Goal: Transaction & Acquisition: Purchase product/service

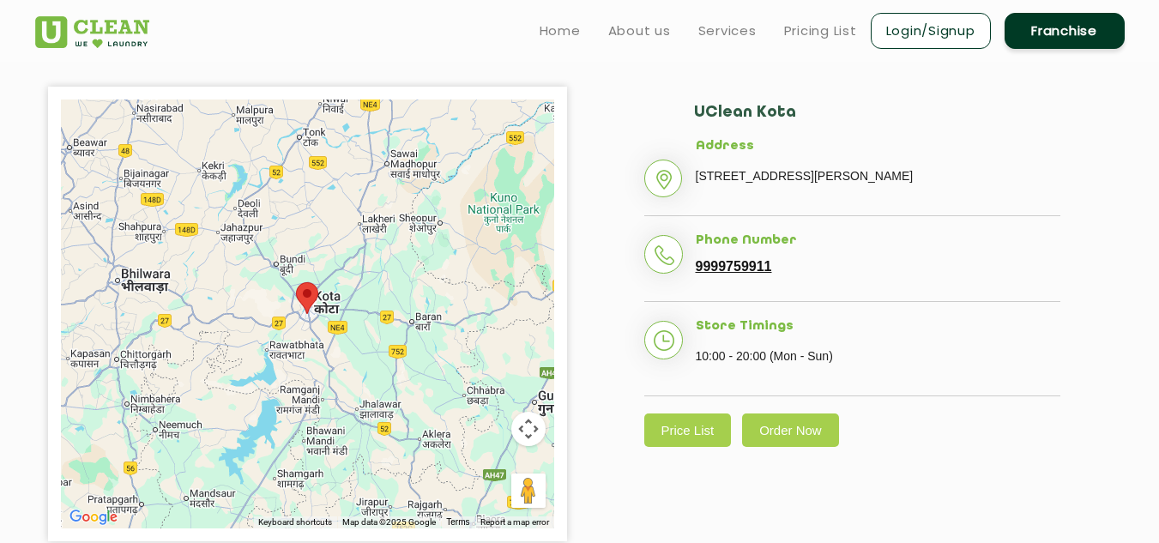
scroll to position [363, 0]
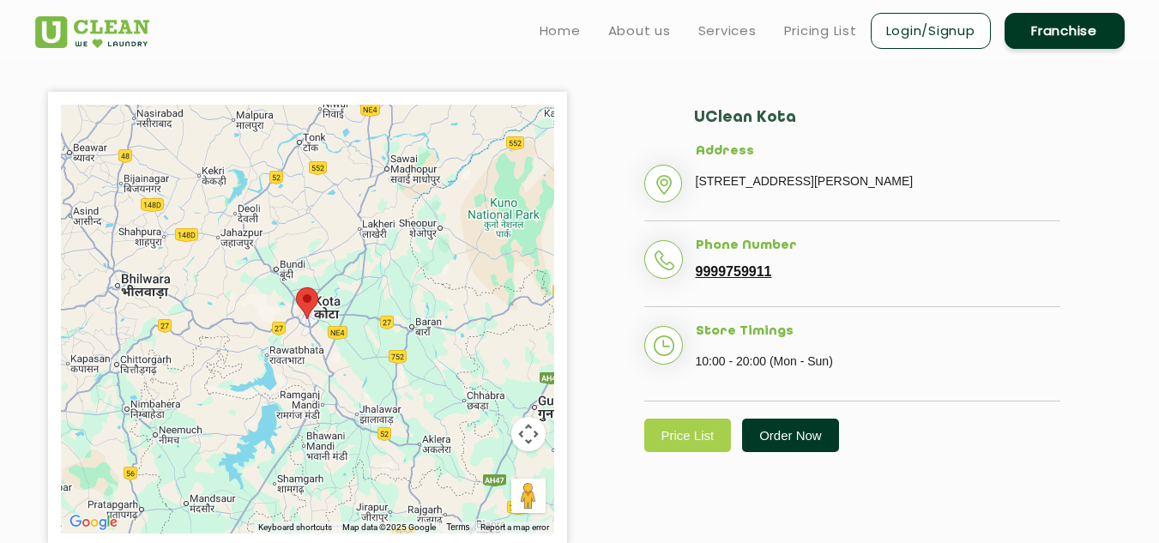
click at [754, 452] on link "Order Now" at bounding box center [790, 435] width 97 height 33
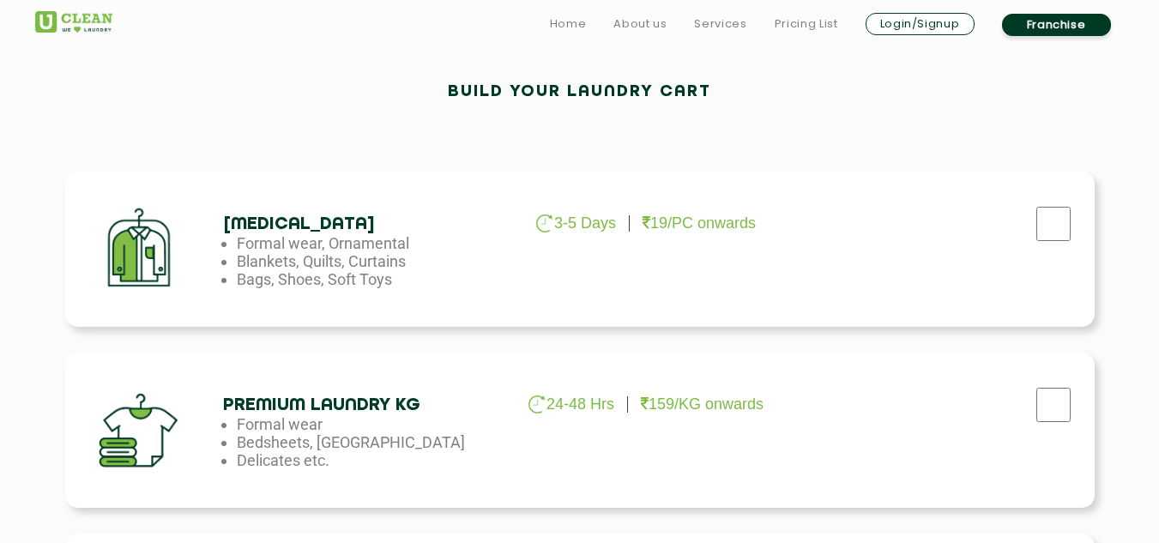
scroll to position [502, 0]
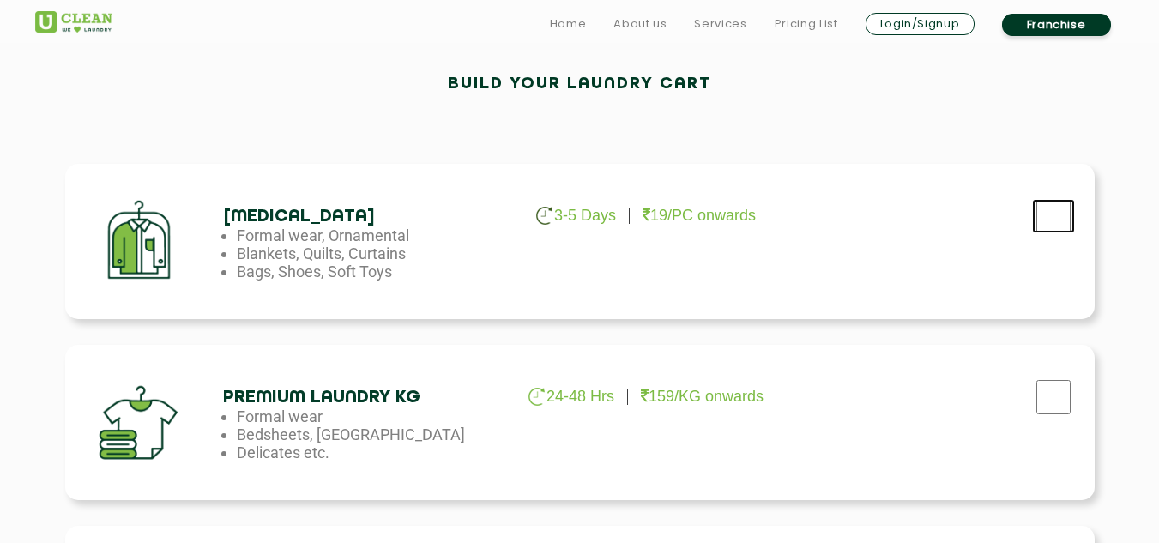
click at [1061, 215] on input "checkbox" at bounding box center [1053, 216] width 43 height 34
checkbox input "true"
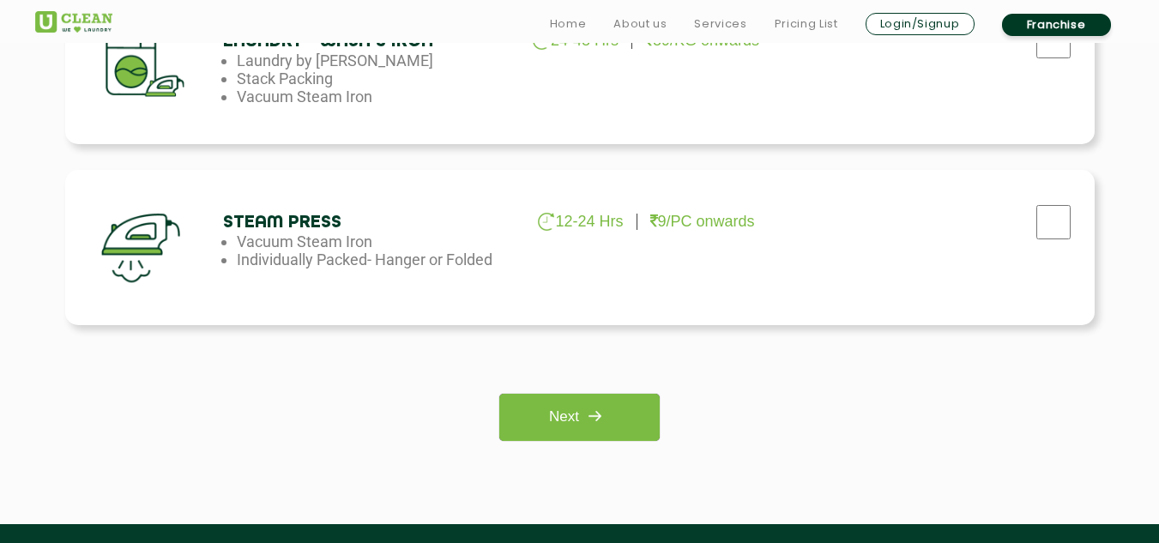
scroll to position [1221, 0]
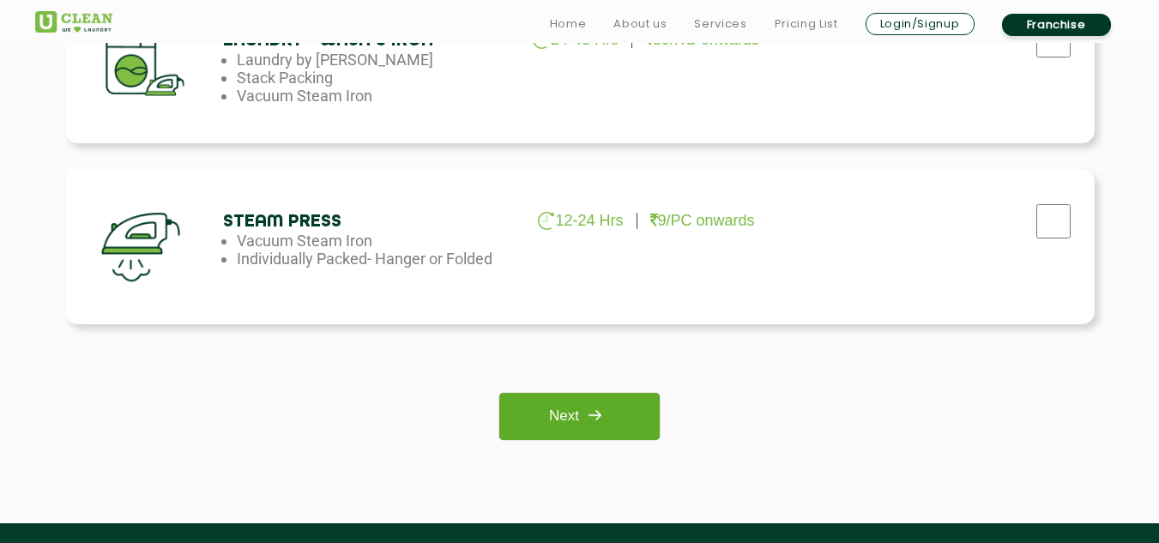
click at [533, 426] on link "Next" at bounding box center [579, 416] width 160 height 47
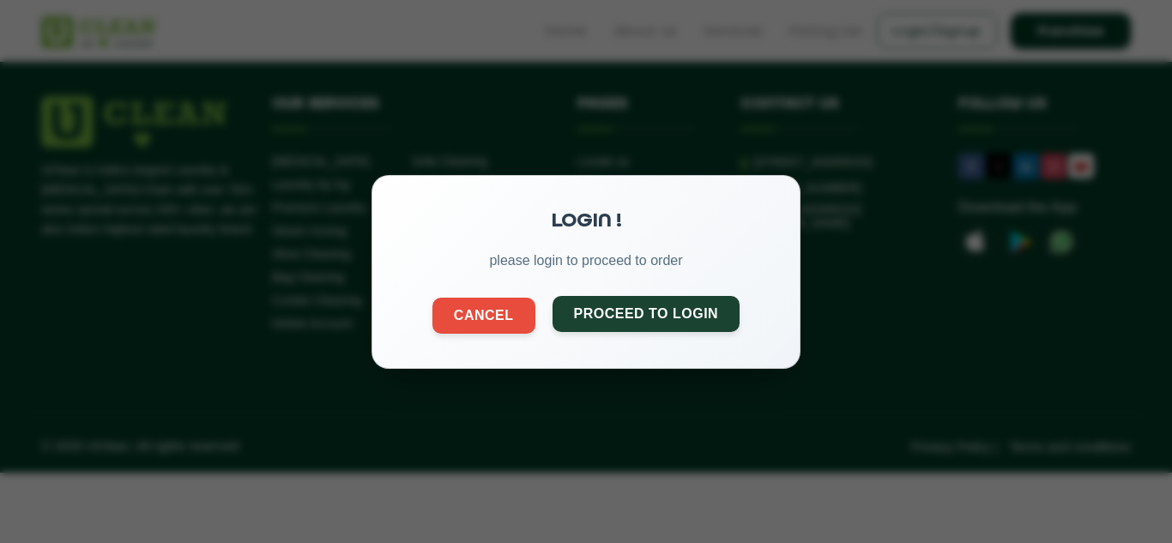
click at [712, 316] on button "Proceed to Login" at bounding box center [647, 313] width 188 height 36
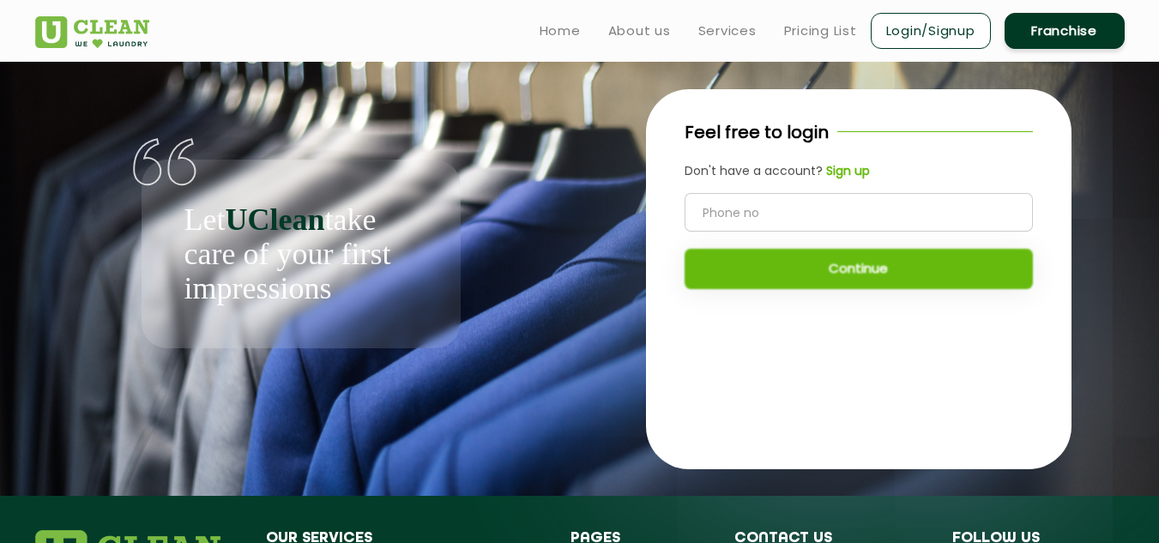
click at [780, 215] on input "tel" at bounding box center [859, 212] width 348 height 39
type input "8548093539"
click at [848, 273] on button "Continue" at bounding box center [859, 269] width 348 height 40
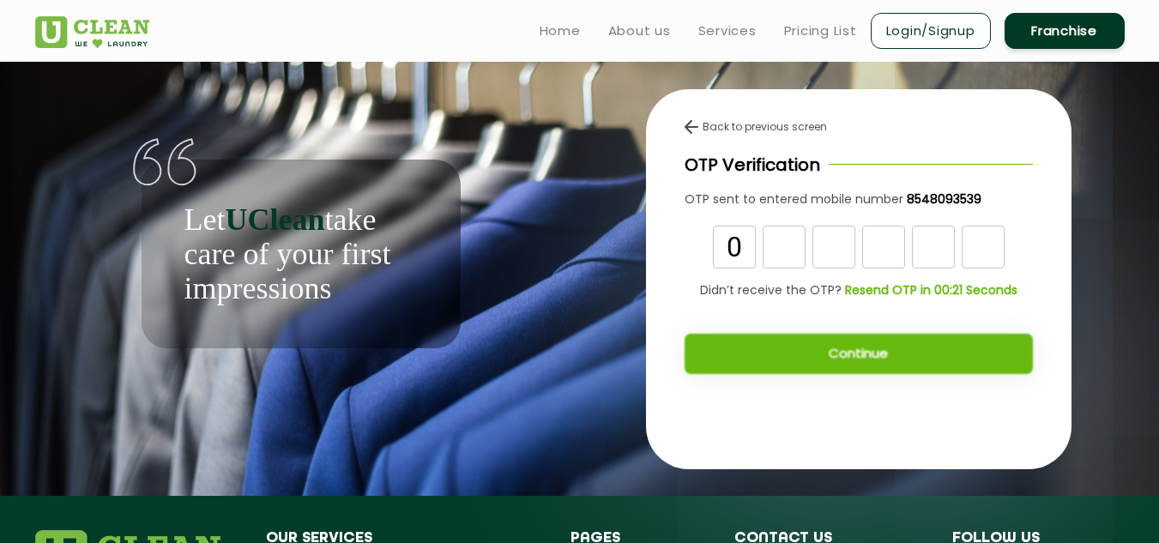
type input "0"
type input "\"
type input "7"
type input "2"
type input "0"
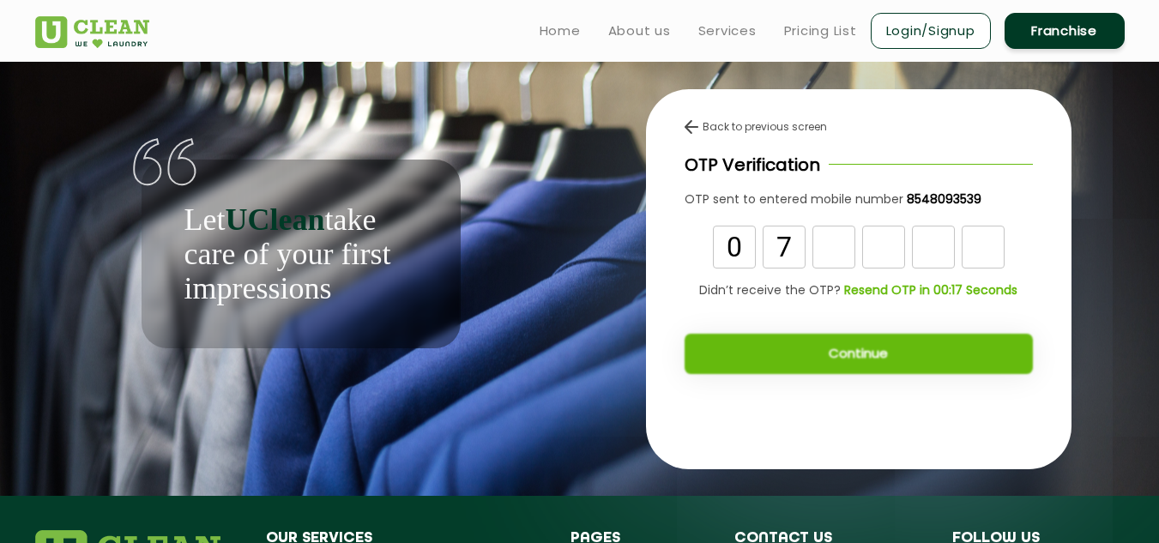
type input "7"
type input "2"
type input "7"
type input "6"
type input "4"
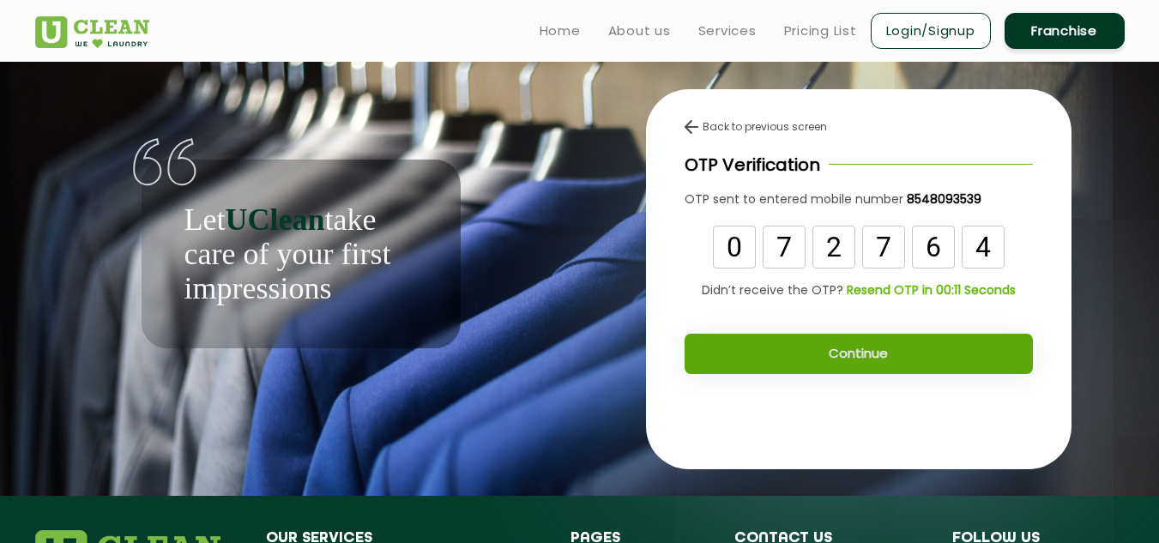
click at [832, 358] on button "Continue" at bounding box center [859, 354] width 348 height 40
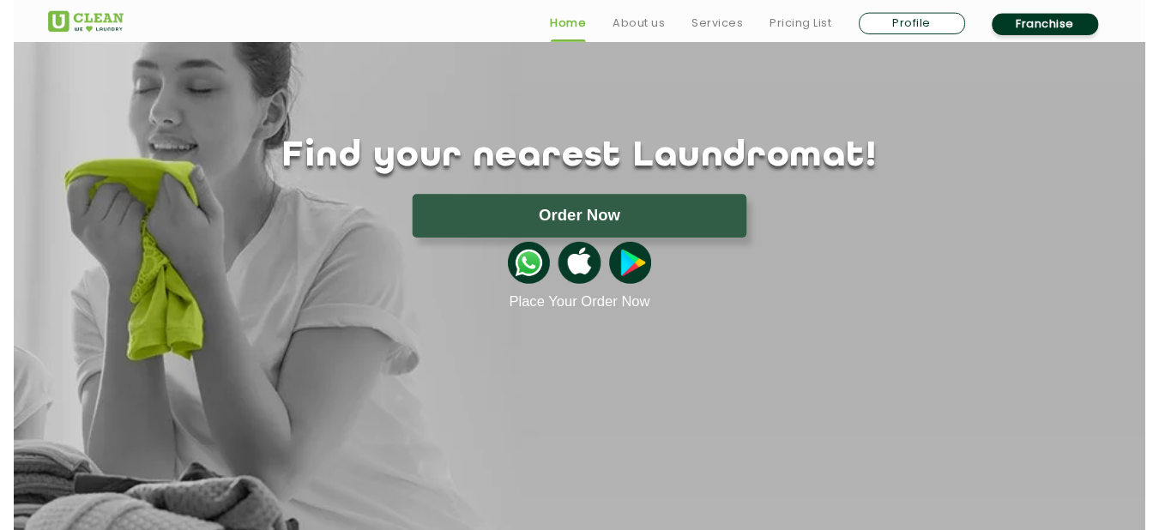
scroll to position [84, 0]
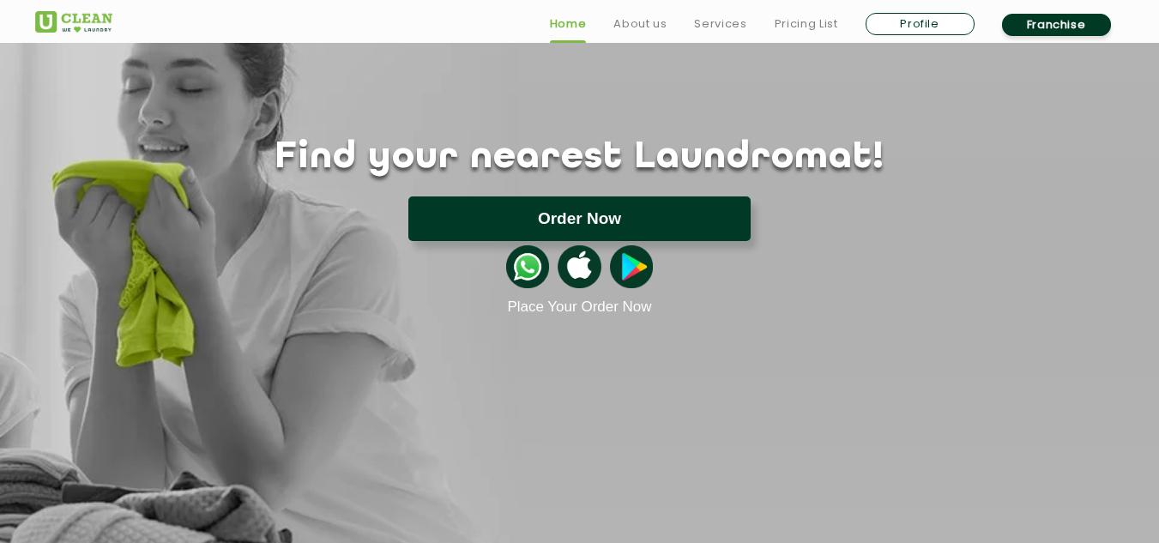
click at [541, 221] on button "Order Now" at bounding box center [580, 219] width 342 height 45
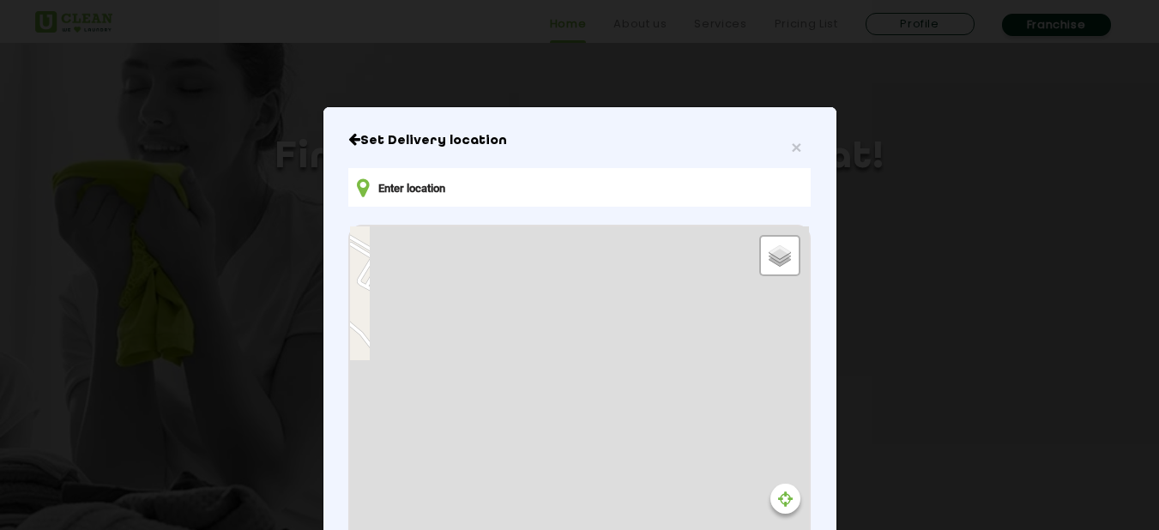
type input "CJ9H+[STREET_ADDRESS][PERSON_NAME][PERSON_NAME]"
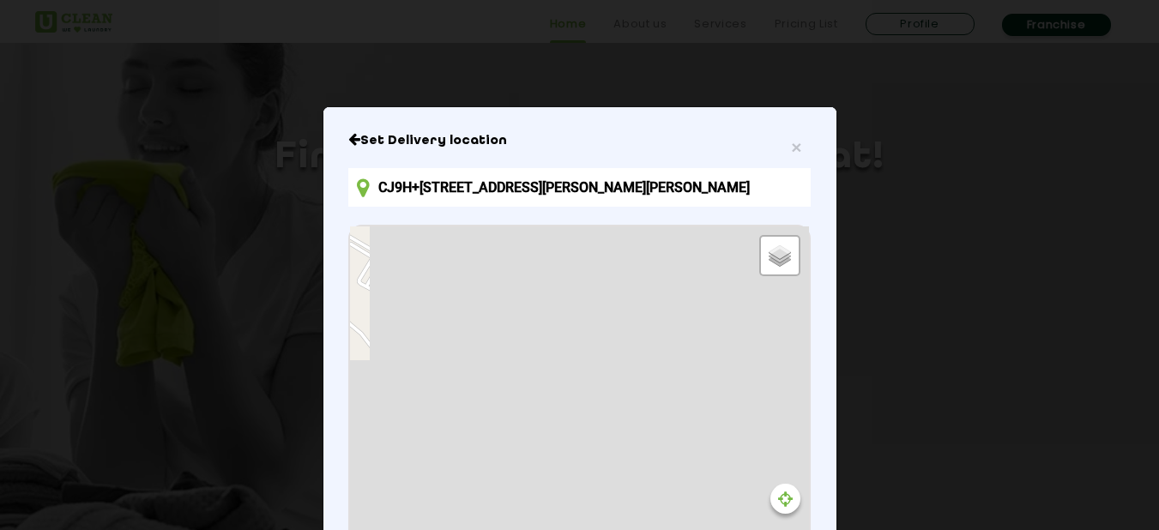
scroll to position [268, 0]
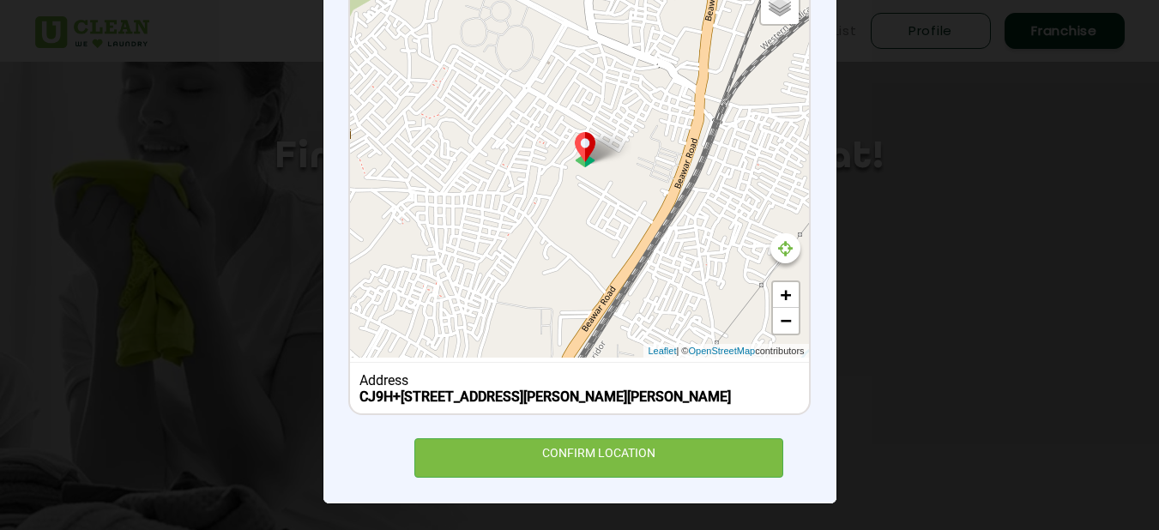
click at [532, 402] on b "CJ9H+[STREET_ADDRESS][PERSON_NAME][PERSON_NAME]" at bounding box center [546, 397] width 372 height 16
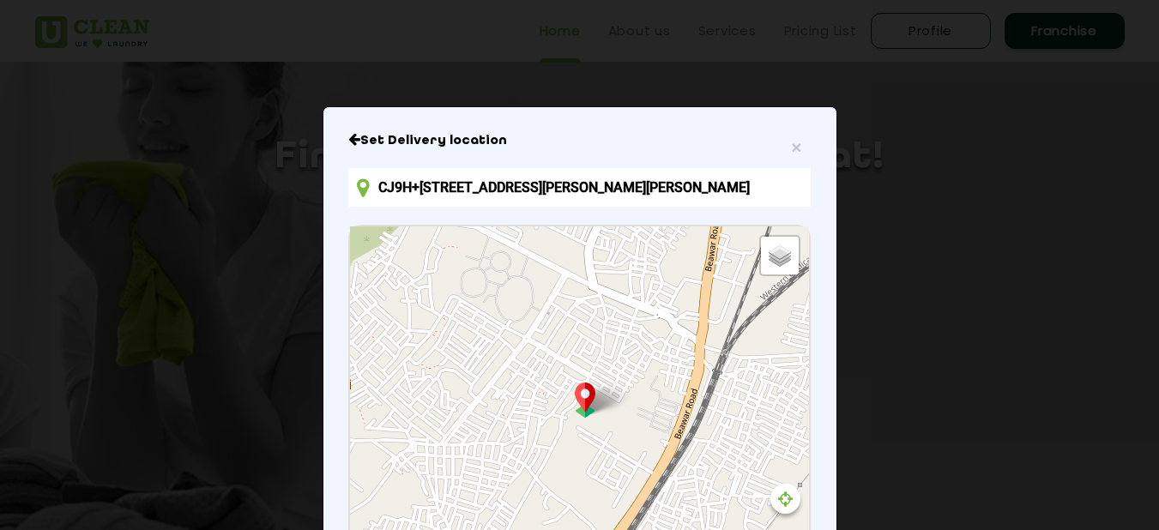
click at [340, 139] on div "× Set Delivery location CJ9H+[STREET_ADDRESS][PERSON_NAME][PERSON_NAME] Default…" at bounding box center [580, 430] width 513 height 647
click at [348, 149] on h6 "Set Delivery location" at bounding box center [579, 140] width 462 height 17
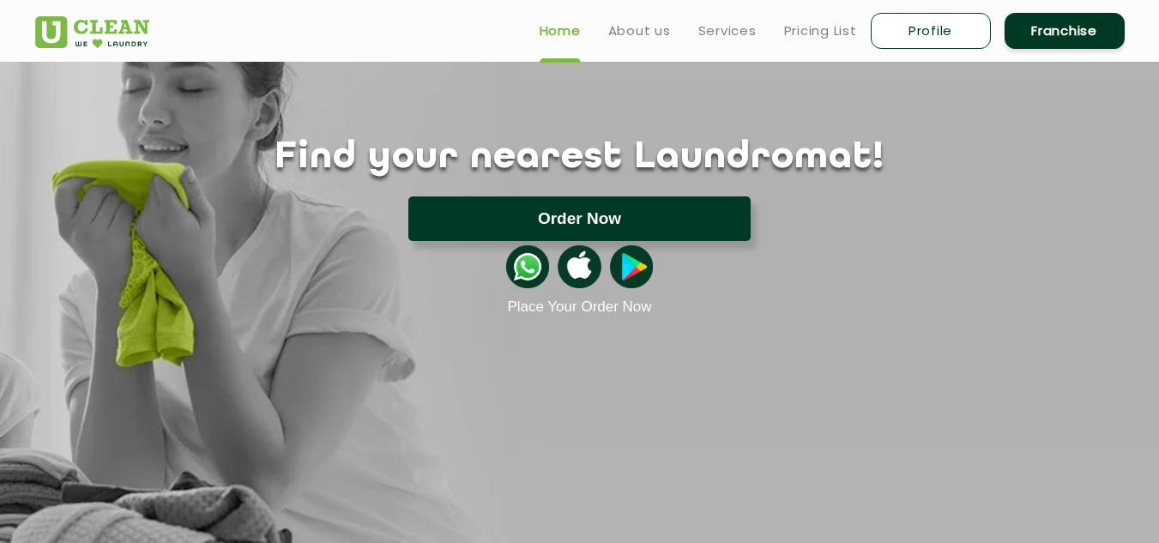
click at [622, 209] on button "Order Now" at bounding box center [580, 219] width 342 height 45
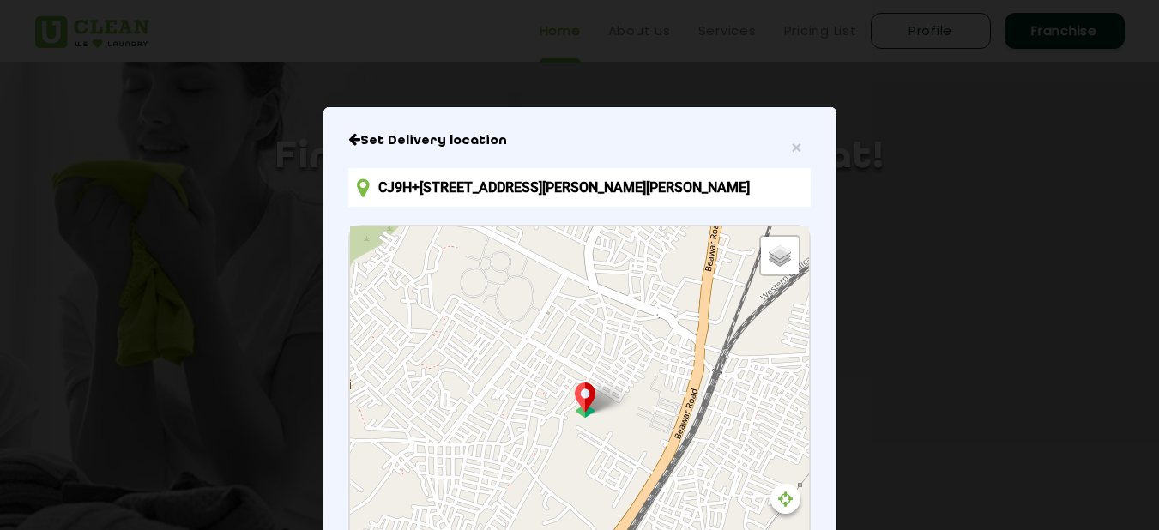
click at [596, 189] on input "CJ9H+[STREET_ADDRESS][PERSON_NAME][PERSON_NAME]" at bounding box center [579, 187] width 462 height 39
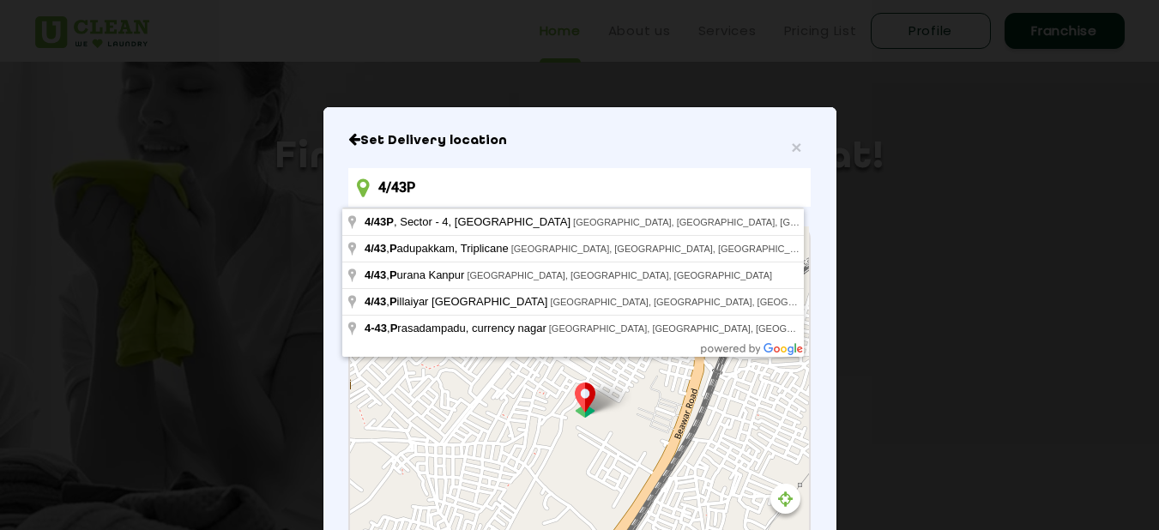
type input "[STREET_ADDRESS]"
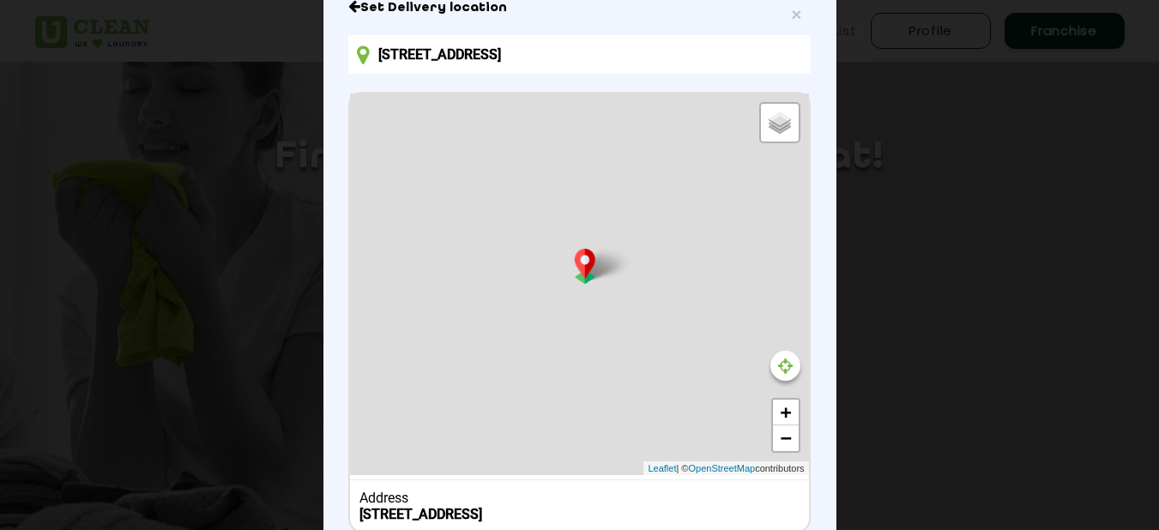
scroll to position [251, 0]
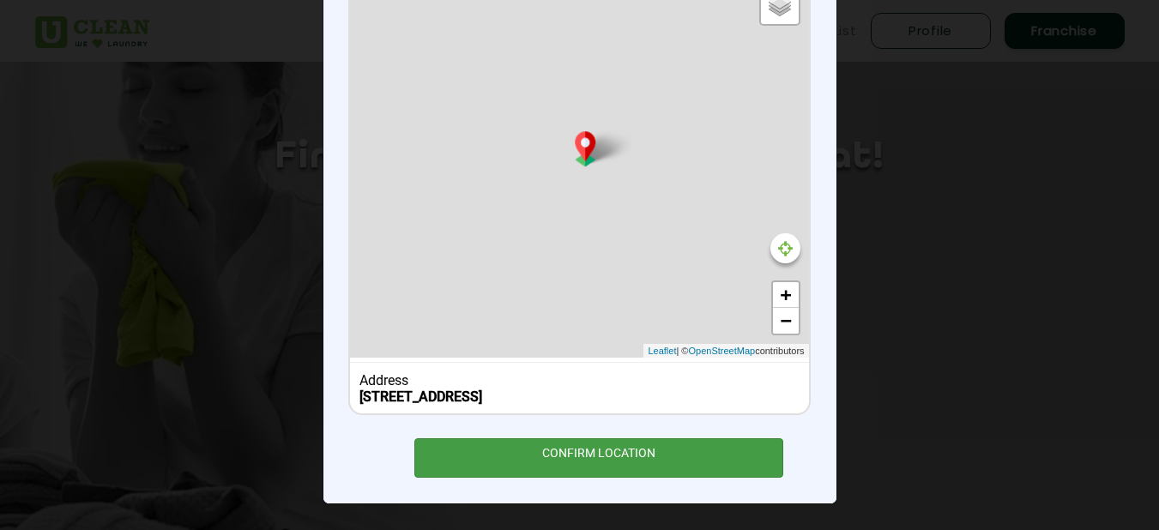
click at [573, 457] on div "CONFIRM LOCATION" at bounding box center [600, 458] width 370 height 39
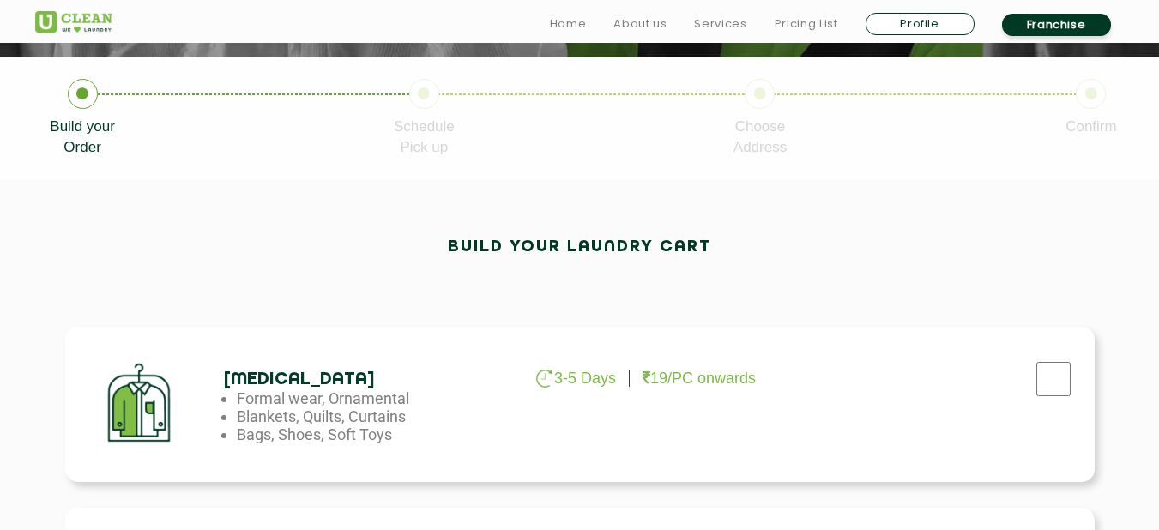
scroll to position [415, 0]
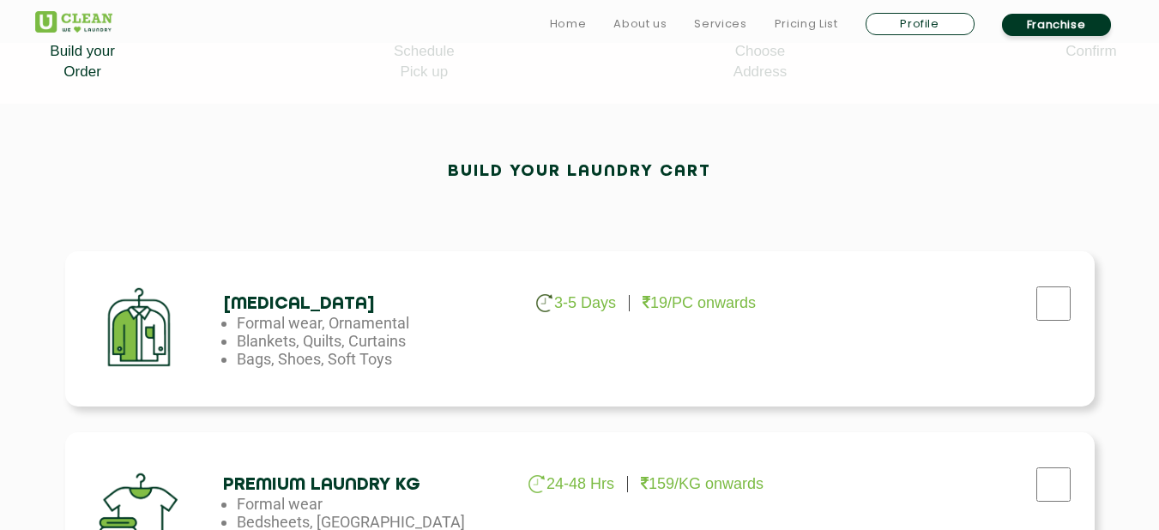
click at [699, 295] on p "19/PC onwards" at bounding box center [699, 303] width 113 height 18
click at [1068, 303] on input "checkbox" at bounding box center [1053, 304] width 43 height 34
checkbox input "true"
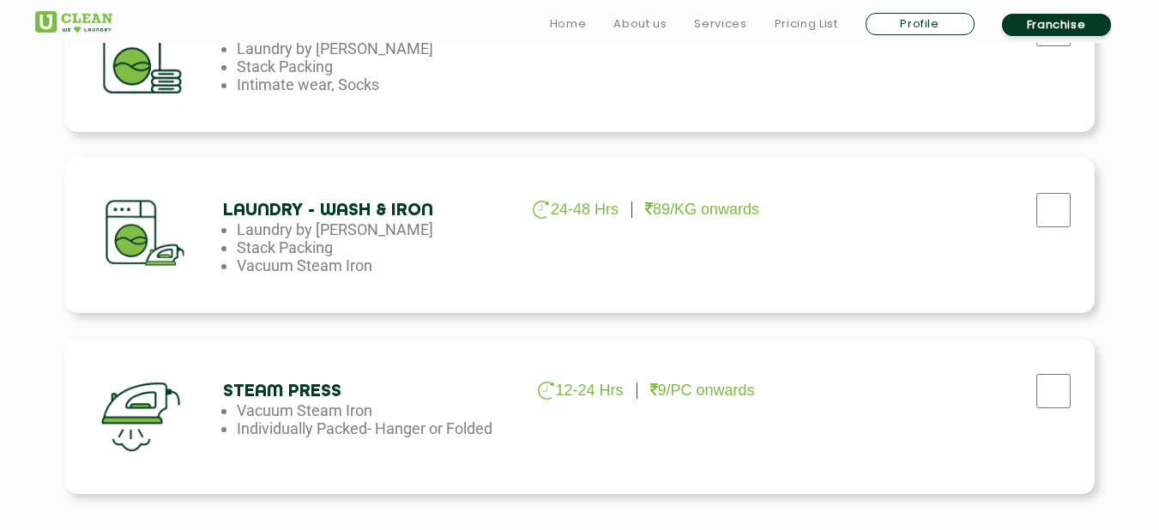
scroll to position [1103, 0]
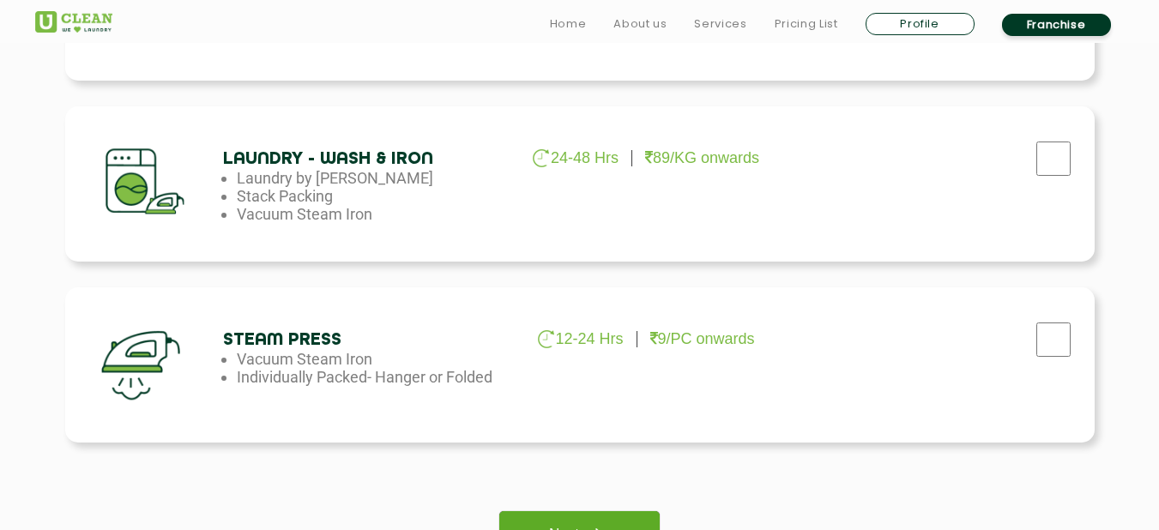
click at [625, 512] on link "Next" at bounding box center [579, 534] width 160 height 47
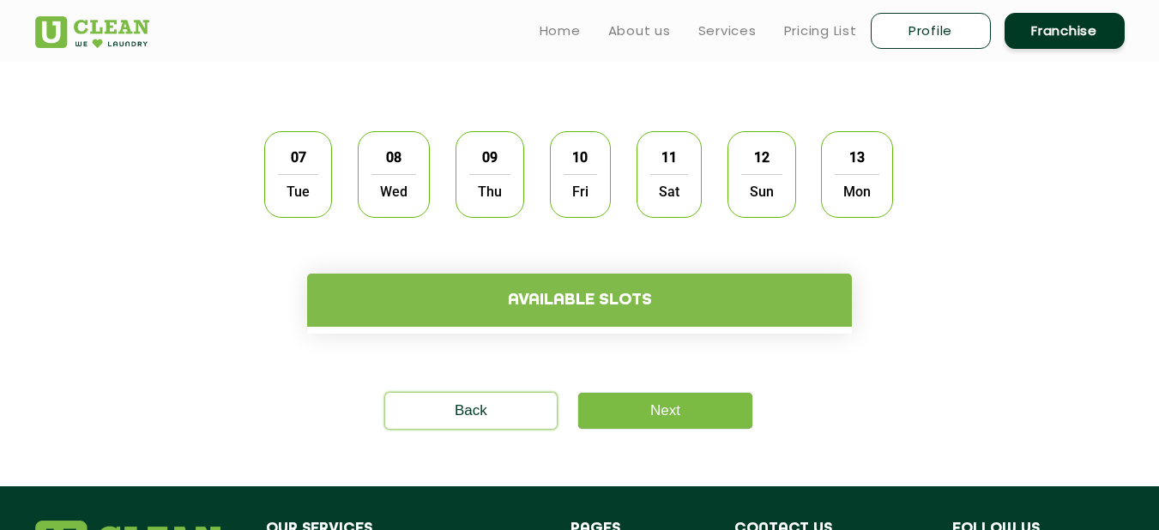
scroll to position [455, 0]
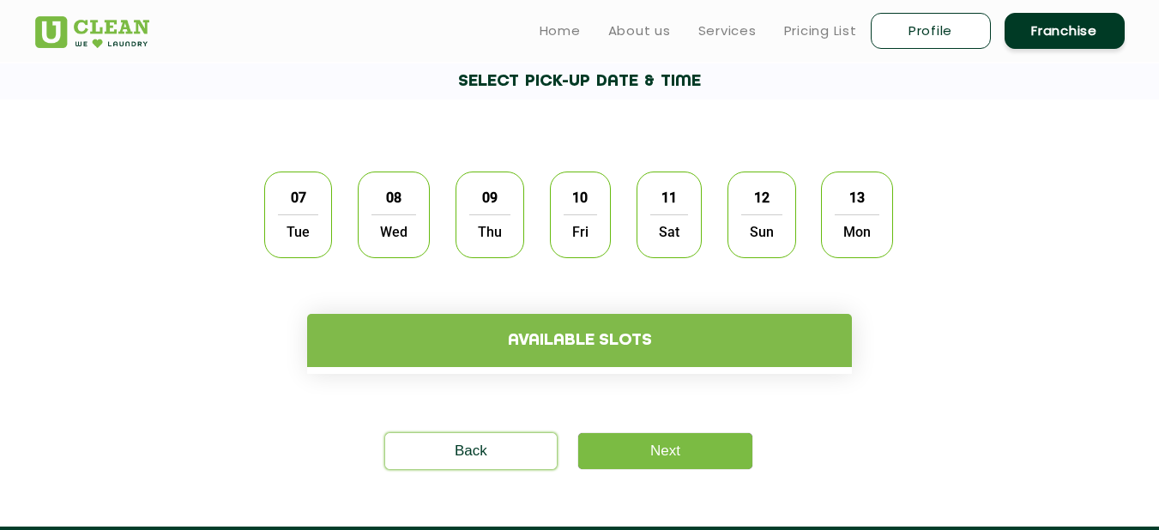
click at [479, 203] on span "09" at bounding box center [490, 197] width 33 height 33
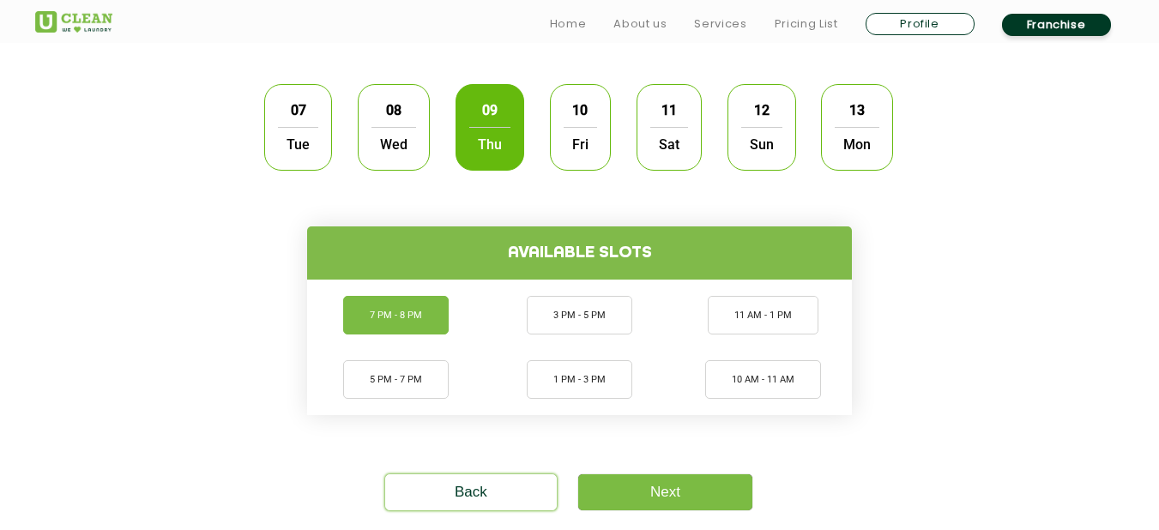
scroll to position [552, 0]
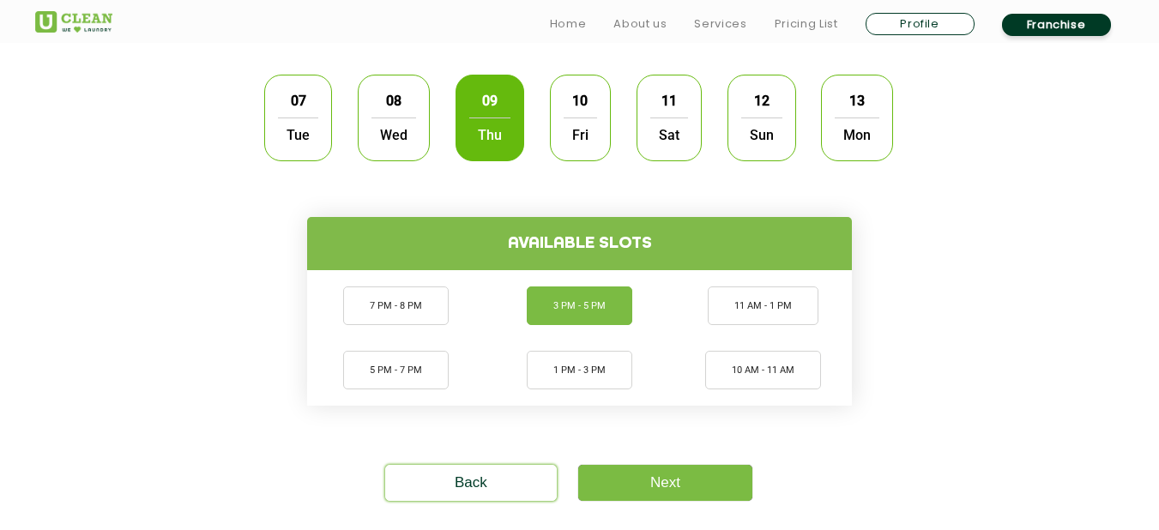
click at [559, 304] on li "3 PM - 5 PM" at bounding box center [580, 306] width 106 height 39
click at [731, 313] on li "11 AM - 1 PM" at bounding box center [763, 306] width 111 height 39
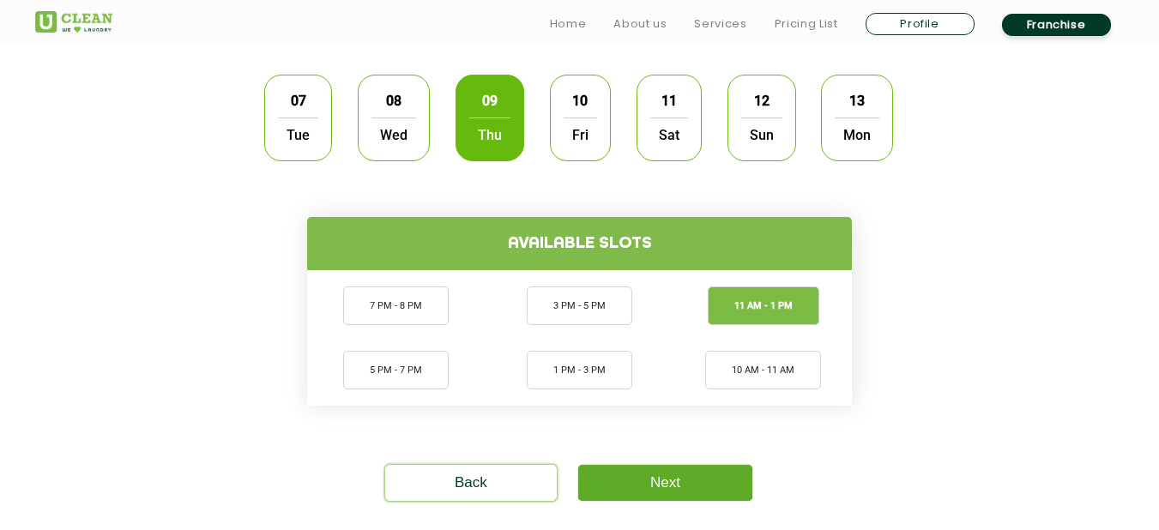
click at [624, 474] on link "Next" at bounding box center [665, 483] width 174 height 36
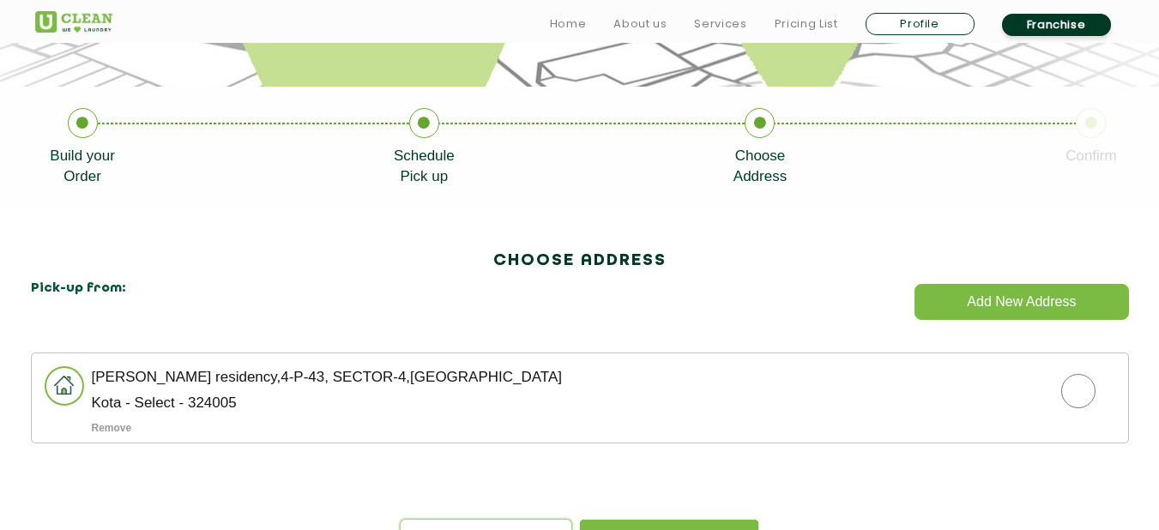
scroll to position [312, 0]
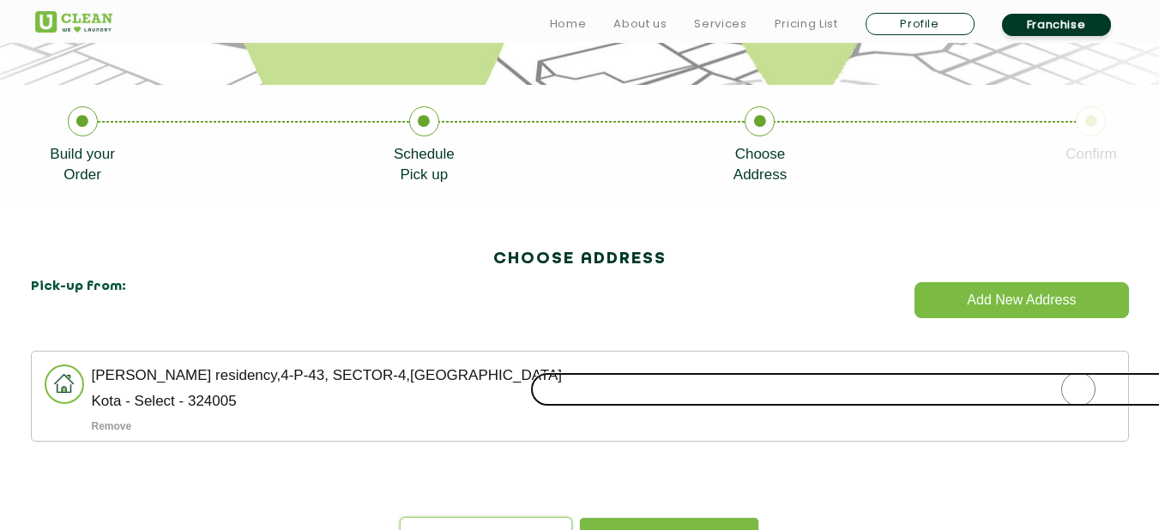
click at [1085, 381] on input "radio" at bounding box center [1078, 389] width 1097 height 34
radio input "true"
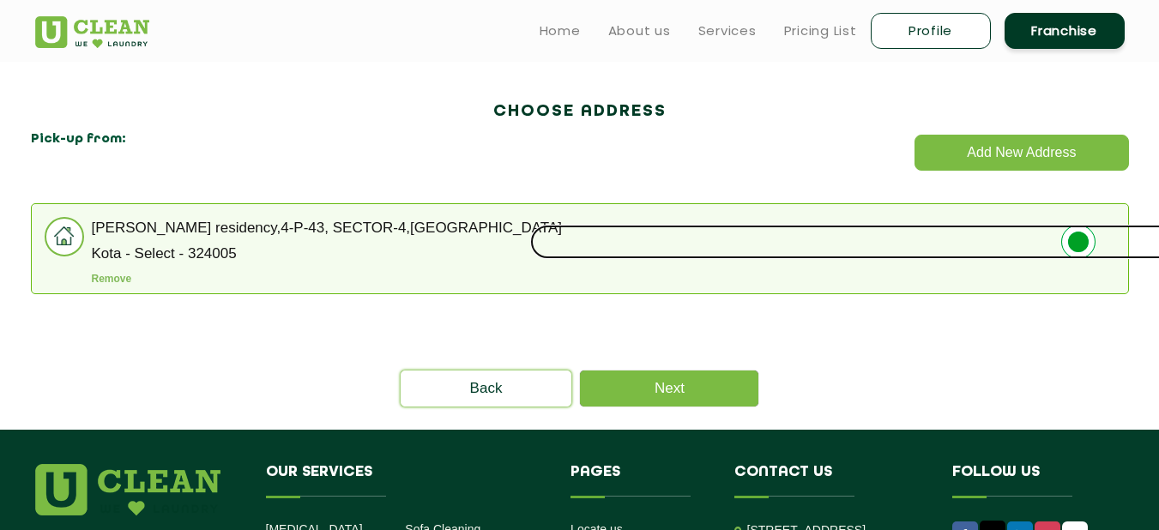
scroll to position [455, 0]
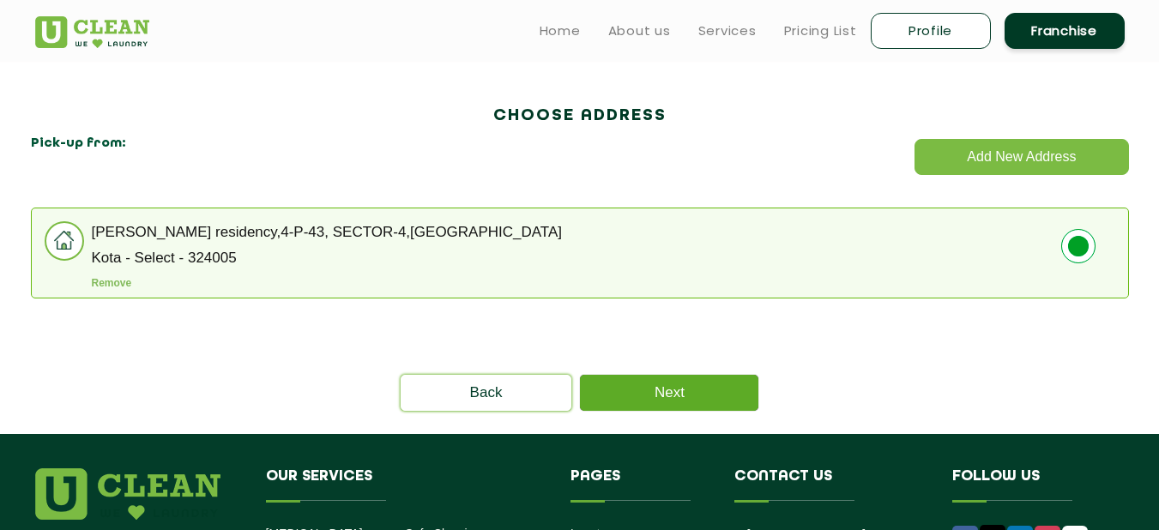
click at [725, 387] on link "Next" at bounding box center [669, 393] width 179 height 36
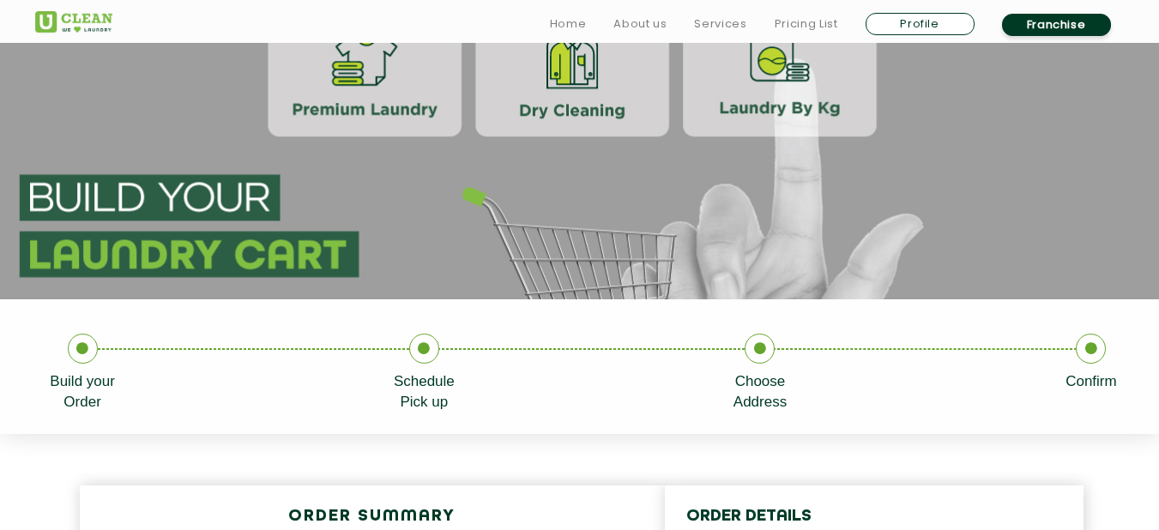
click at [92, 352] on icon at bounding box center [83, 349] width 30 height 30
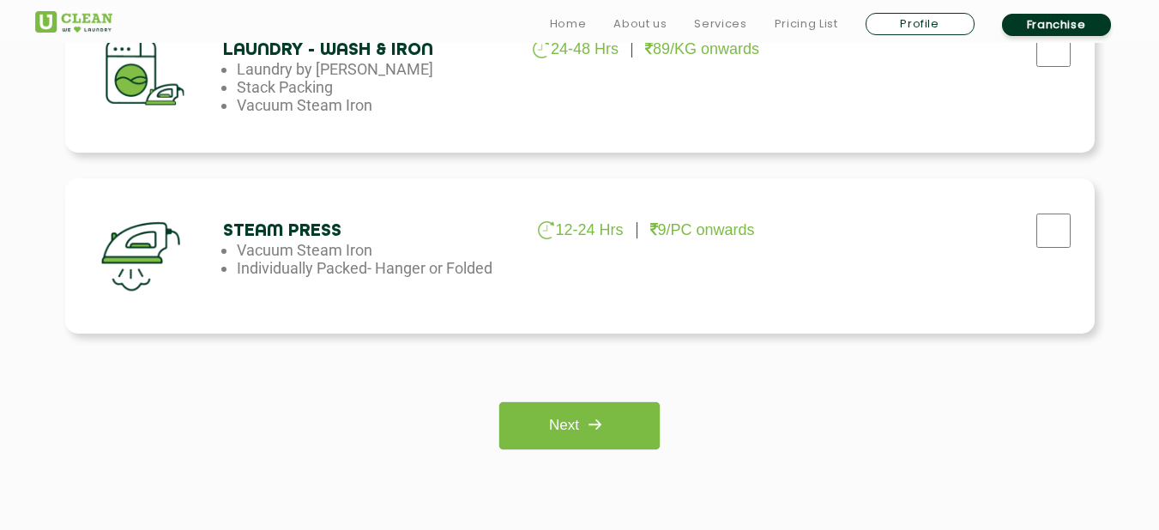
scroll to position [1375, 0]
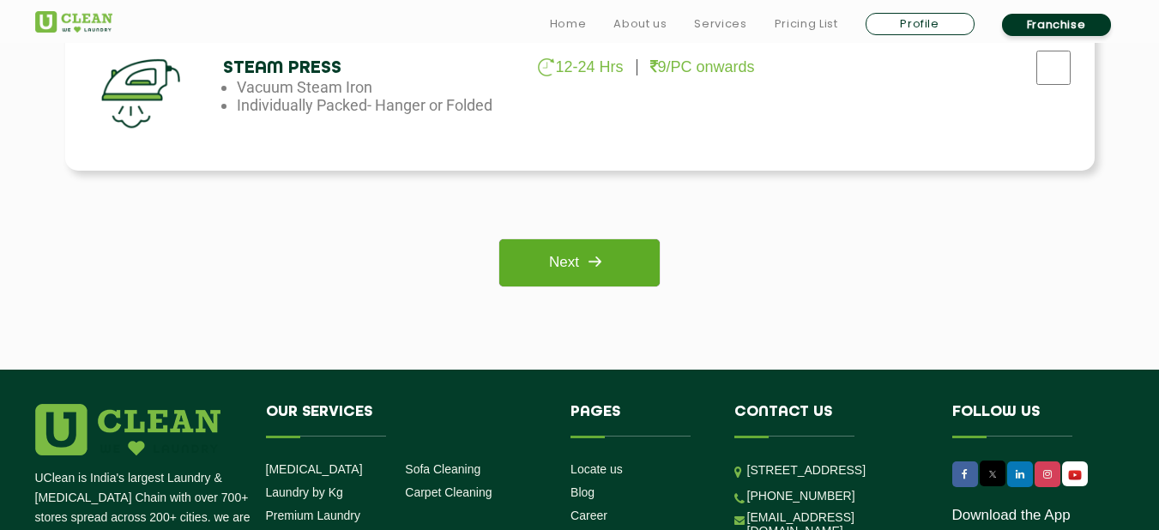
click at [573, 269] on link "Next" at bounding box center [579, 262] width 160 height 47
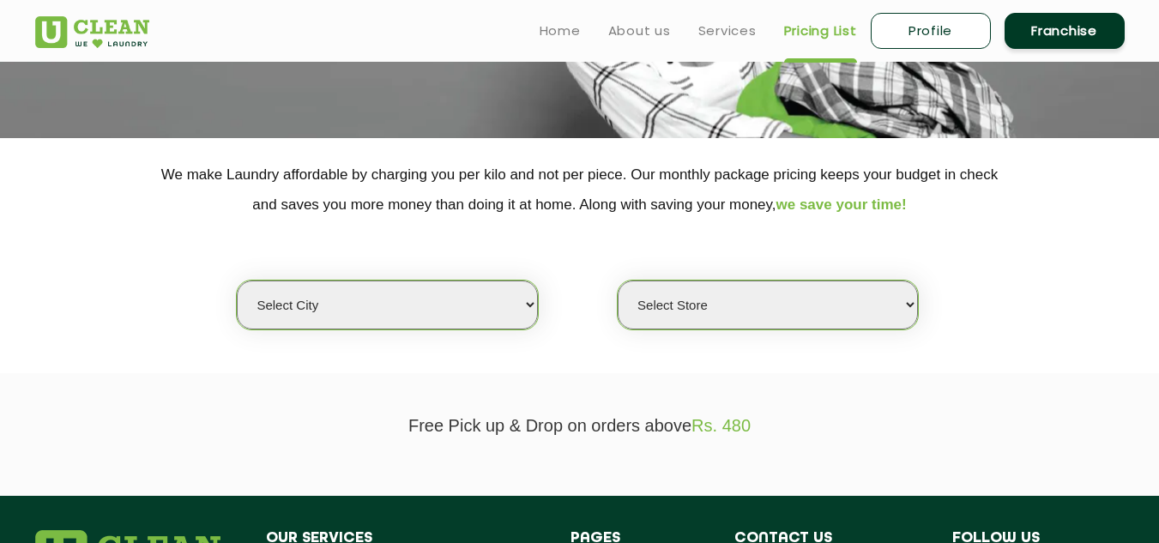
scroll to position [163, 0]
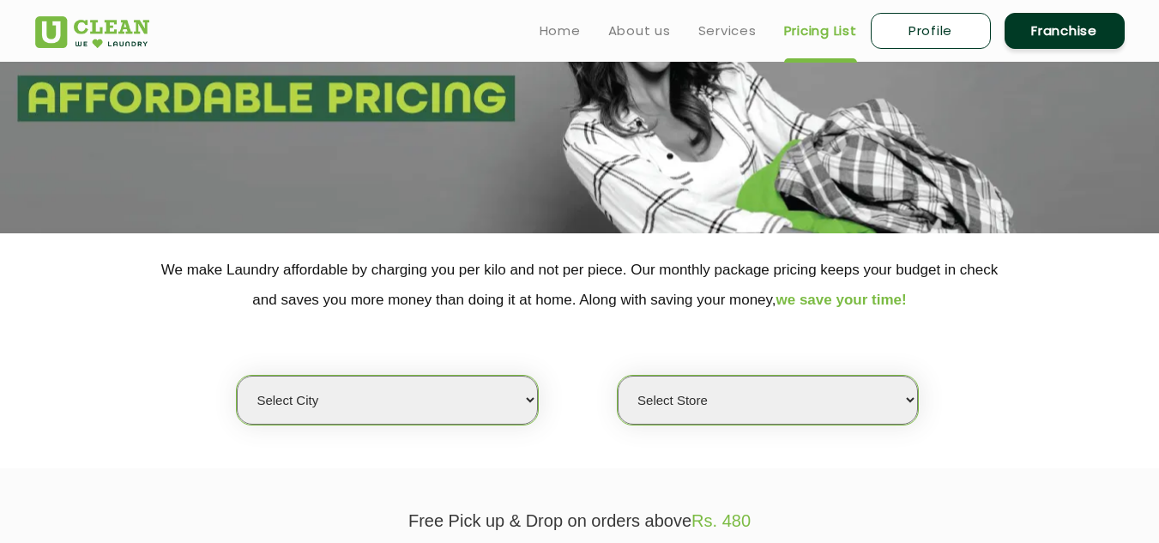
click at [471, 421] on select "Select city Aalo Abu Dhabi Agartala Agra Ahmedabad Akola Aligarh Alwar - UClean…" at bounding box center [387, 400] width 300 height 49
select select "202"
click at [237, 376] on select "Select city Aalo Abu Dhabi Agartala Agra Ahmedabad Akola Aligarh Alwar - UClean…" at bounding box center [387, 400] width 300 height 49
click at [699, 394] on select "Select Store UClean Kota" at bounding box center [768, 400] width 300 height 49
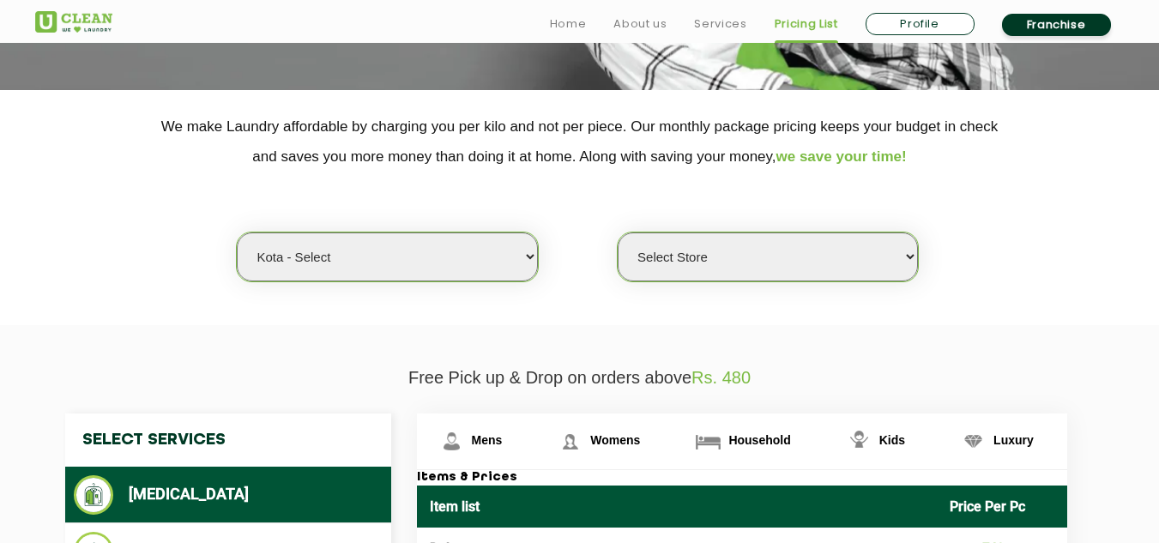
scroll to position [307, 0]
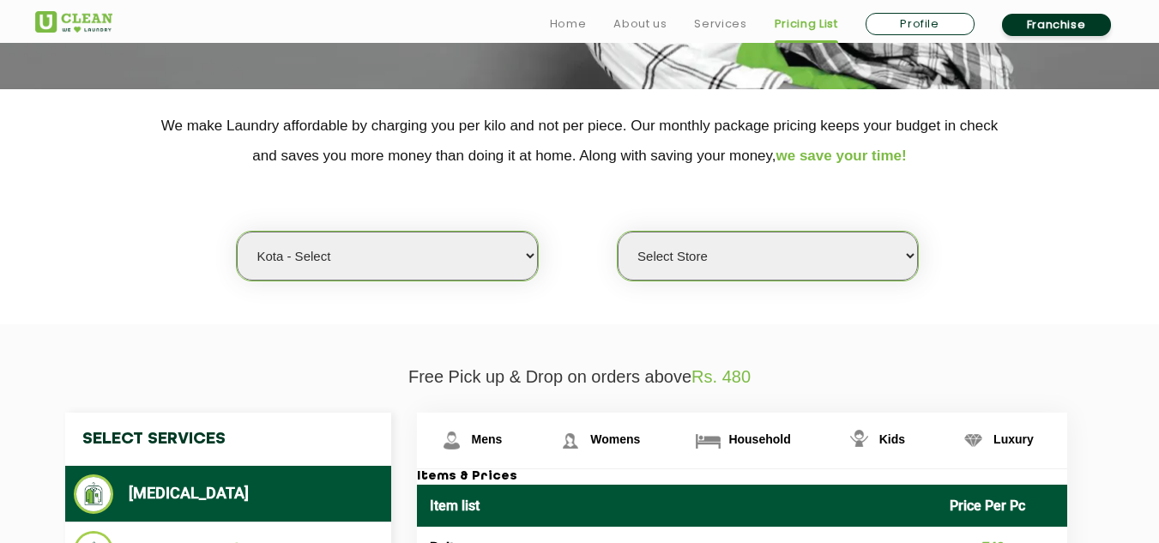
click at [715, 246] on select "Select Store UClean Kota" at bounding box center [768, 256] width 300 height 49
select select "598"
click at [618, 232] on select "Select Store UClean Kota" at bounding box center [768, 256] width 300 height 49
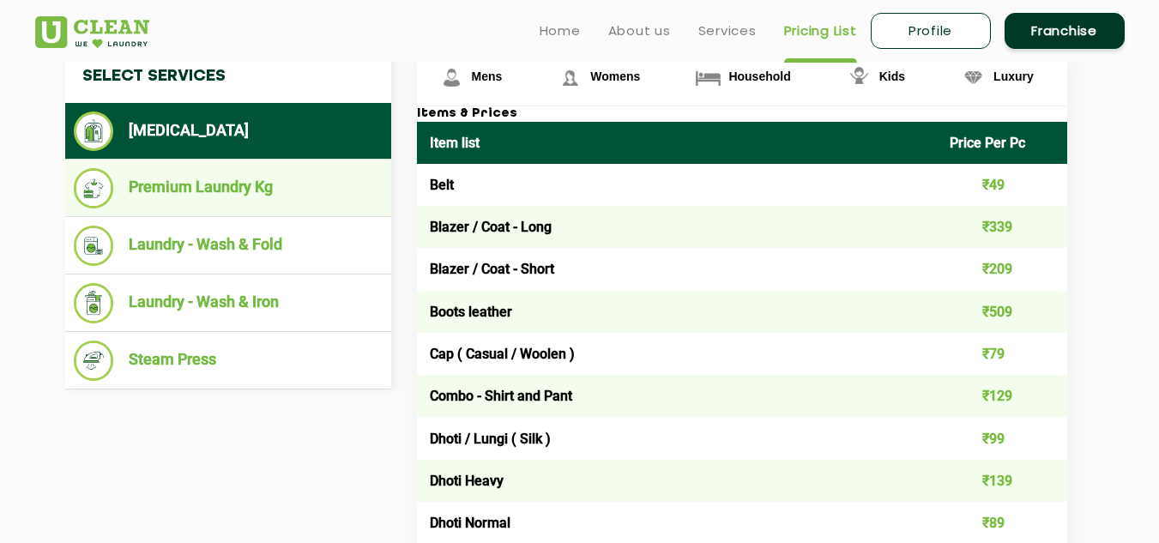
scroll to position [669, 0]
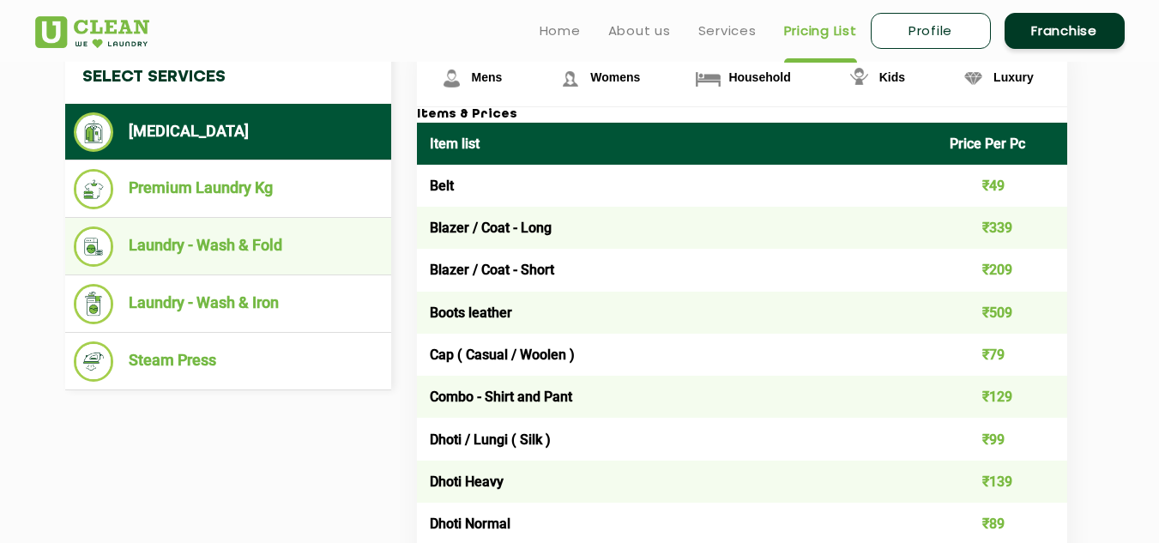
click at [235, 240] on li "Laundry - Wash & Fold" at bounding box center [228, 247] width 309 height 40
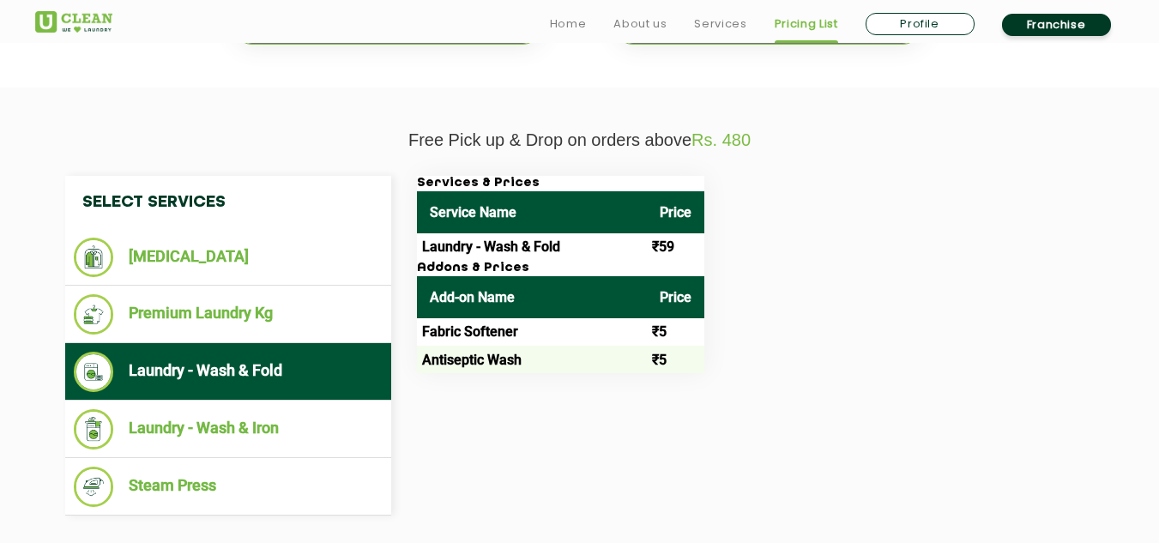
scroll to position [659, 0]
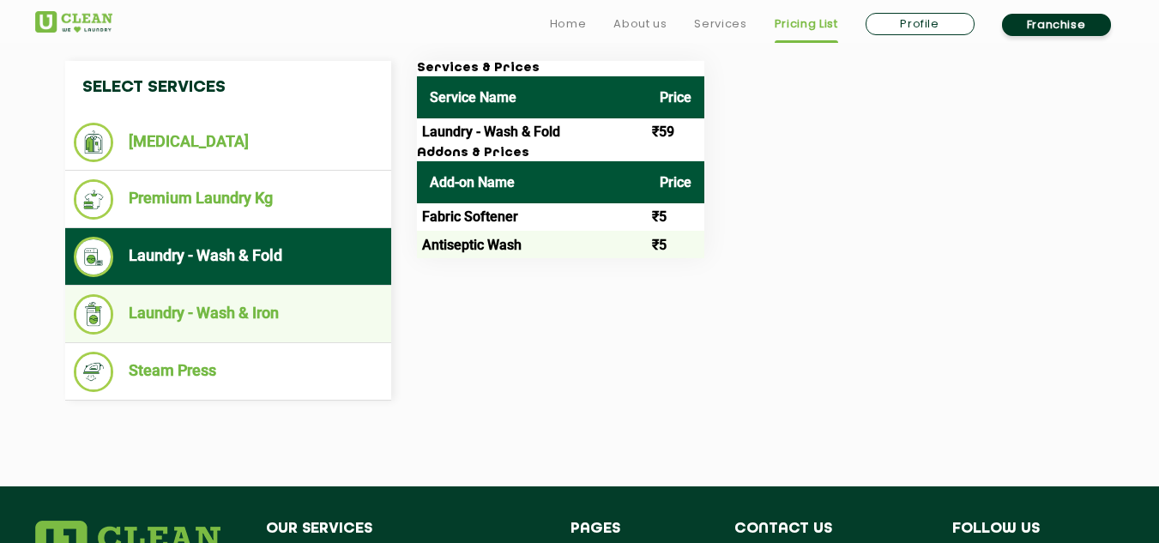
click at [240, 320] on li "Laundry - Wash & Iron" at bounding box center [228, 314] width 309 height 40
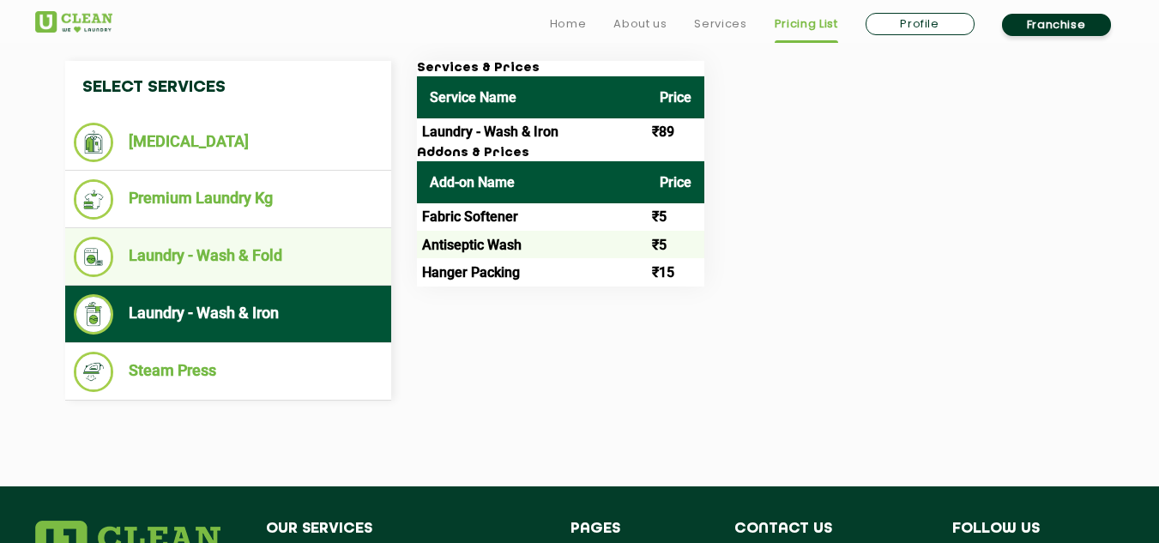
click at [225, 259] on li "Laundry - Wash & Fold" at bounding box center [228, 257] width 309 height 40
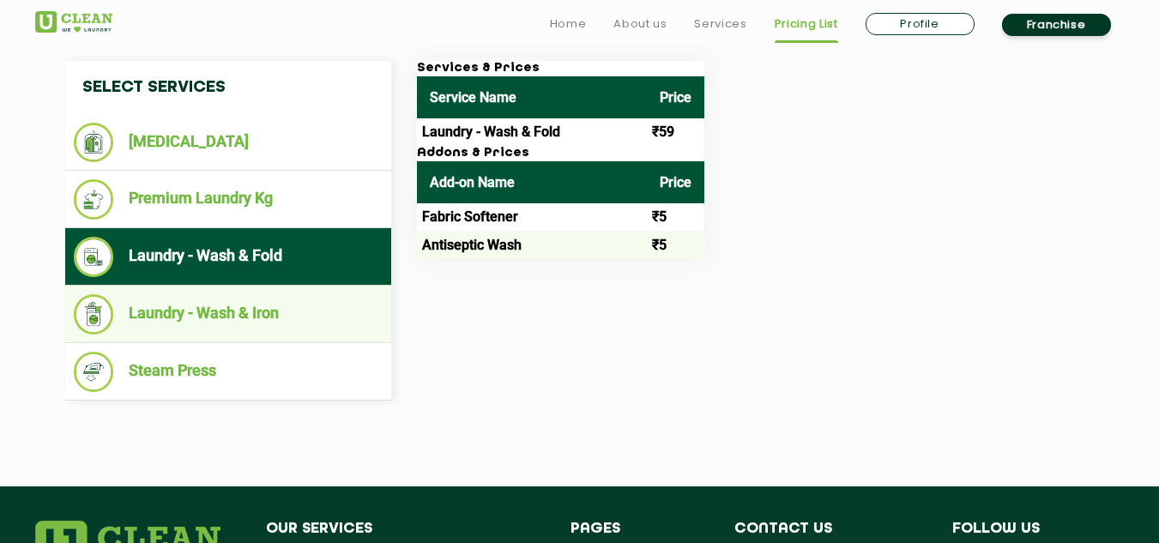
click at [245, 285] on nav "Select Services Dry Cleaning Premium Laundry Kg Laundry - Wash & Fold Laundry -…" at bounding box center [228, 231] width 326 height 340
click at [250, 307] on li "Laundry - Wash & Iron" at bounding box center [228, 314] width 309 height 40
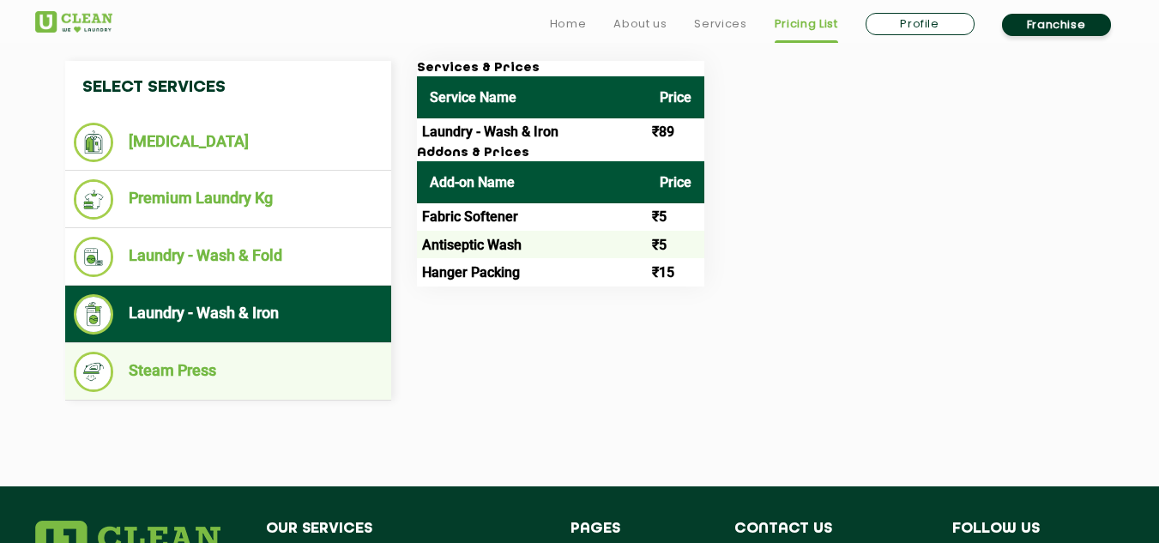
click at [267, 360] on li "Steam Press" at bounding box center [228, 372] width 309 height 40
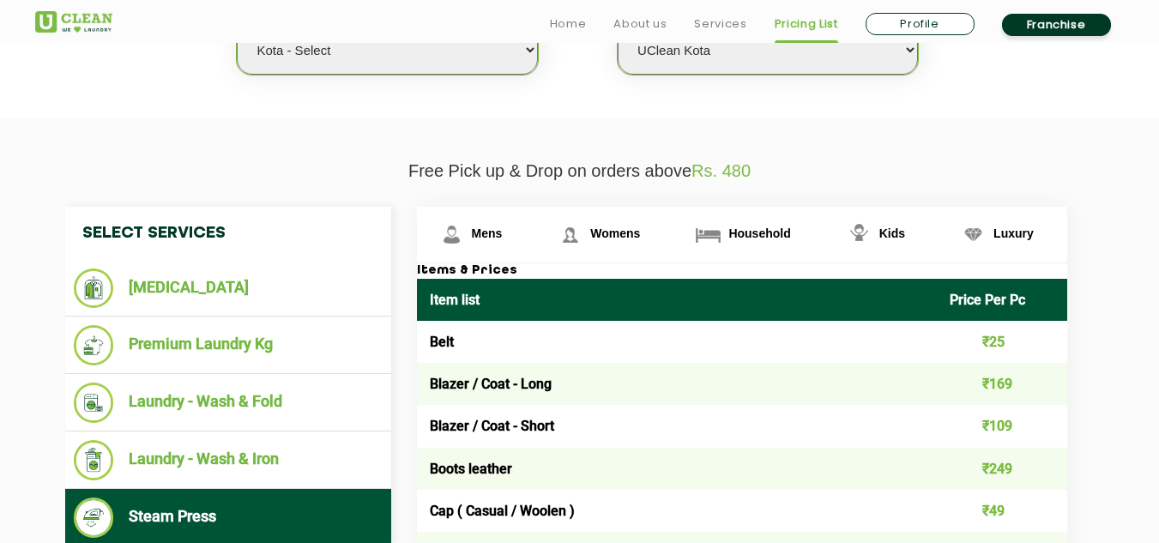
scroll to position [515, 0]
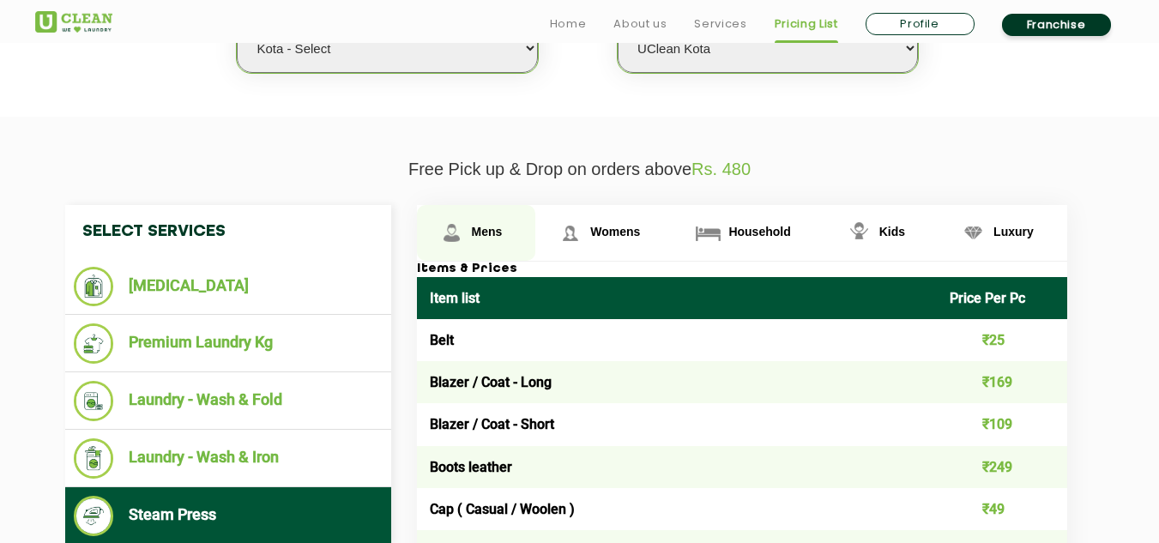
click at [483, 225] on span "Mens" at bounding box center [487, 232] width 31 height 14
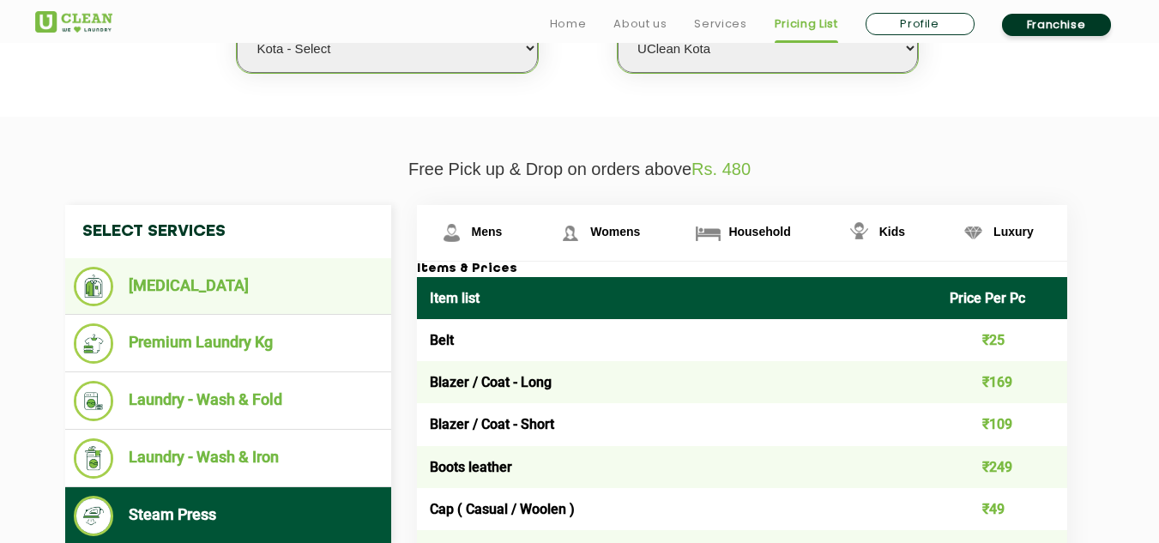
click at [212, 276] on li "[MEDICAL_DATA]" at bounding box center [228, 286] width 309 height 39
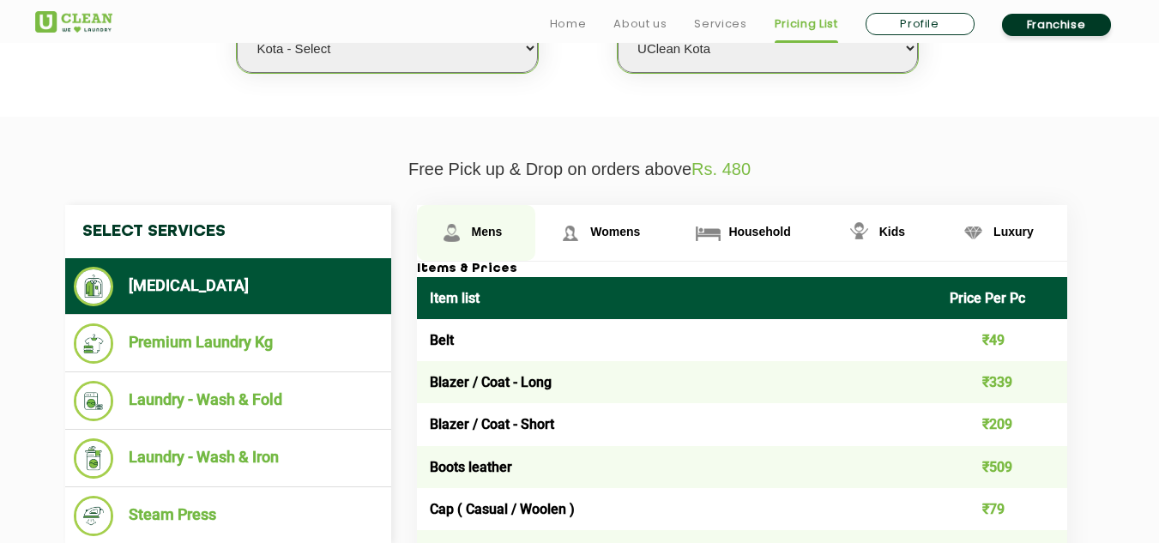
click at [462, 222] on img at bounding box center [452, 233] width 30 height 30
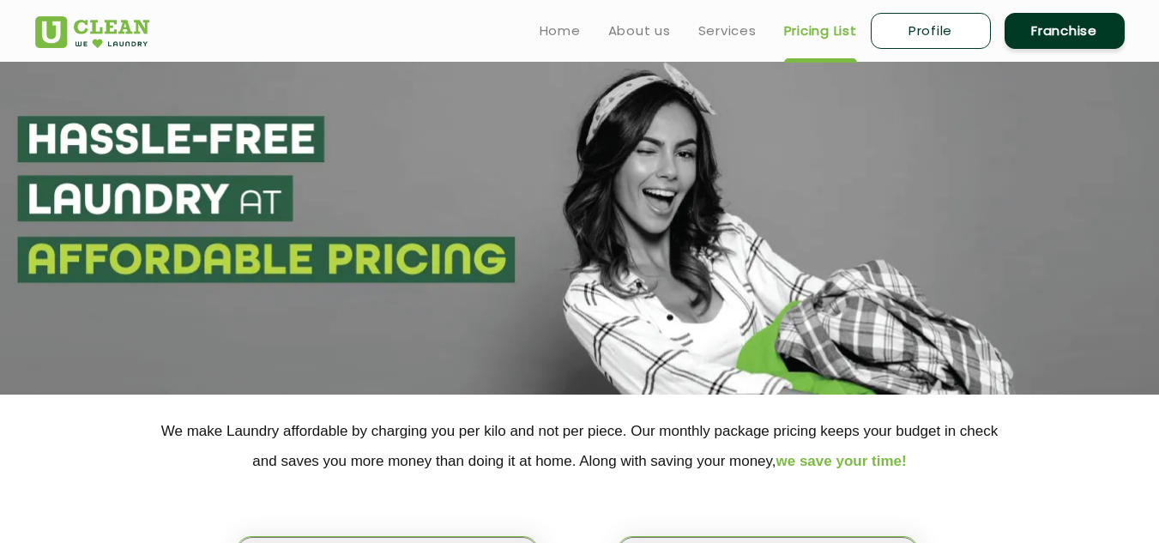
scroll to position [0, 0]
